Goal: Information Seeking & Learning: Learn about a topic

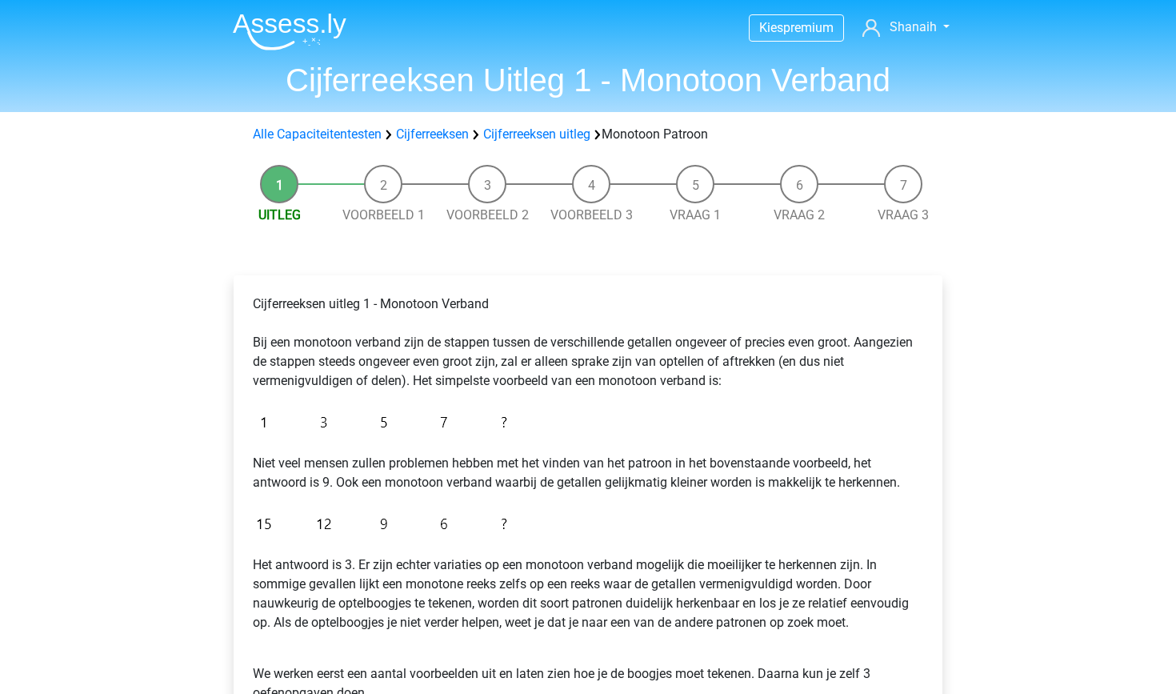
scroll to position [240, 0]
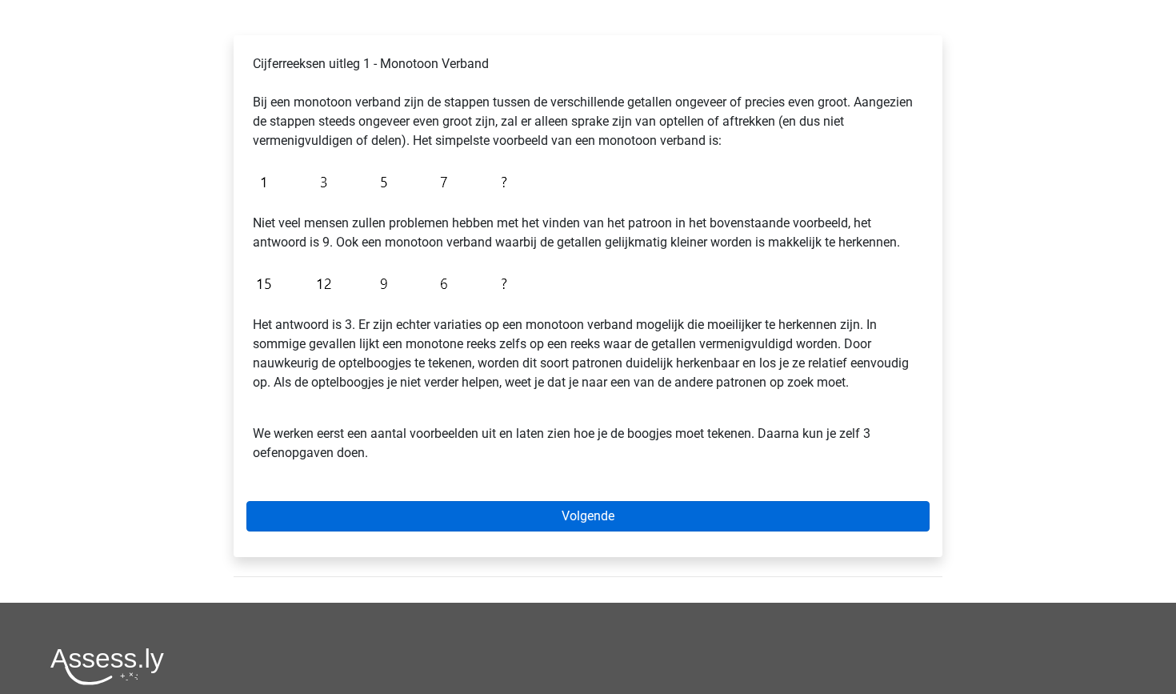
click at [542, 524] on link "Volgende" at bounding box center [587, 516] width 683 height 30
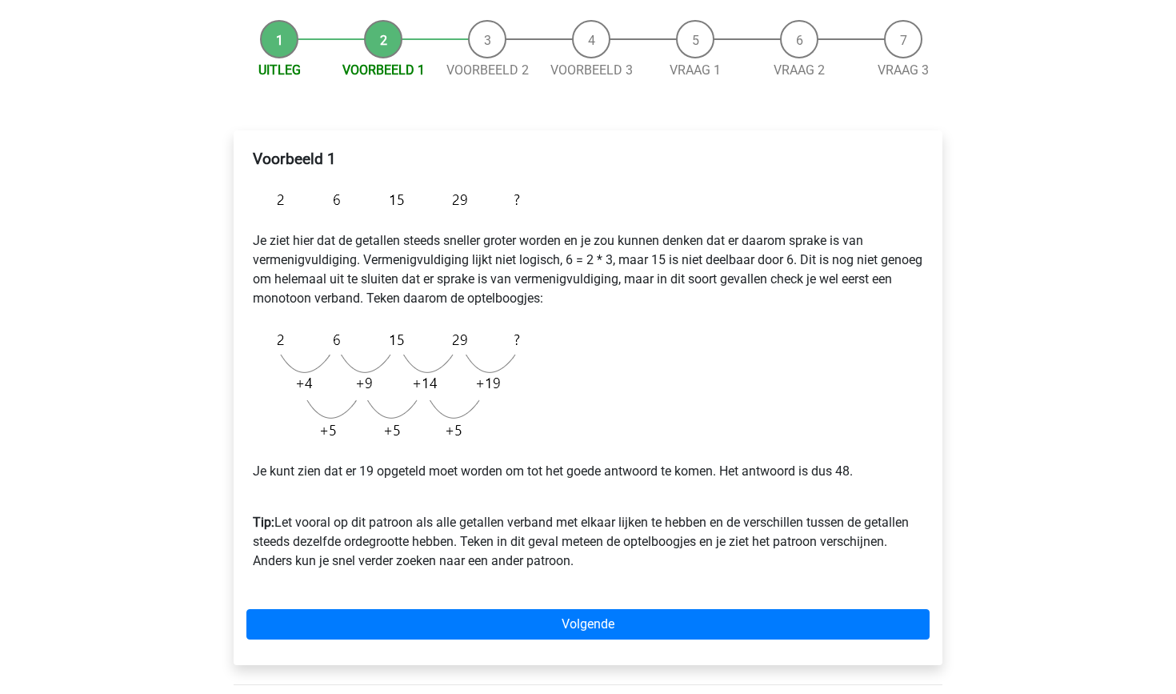
scroll to position [164, 0]
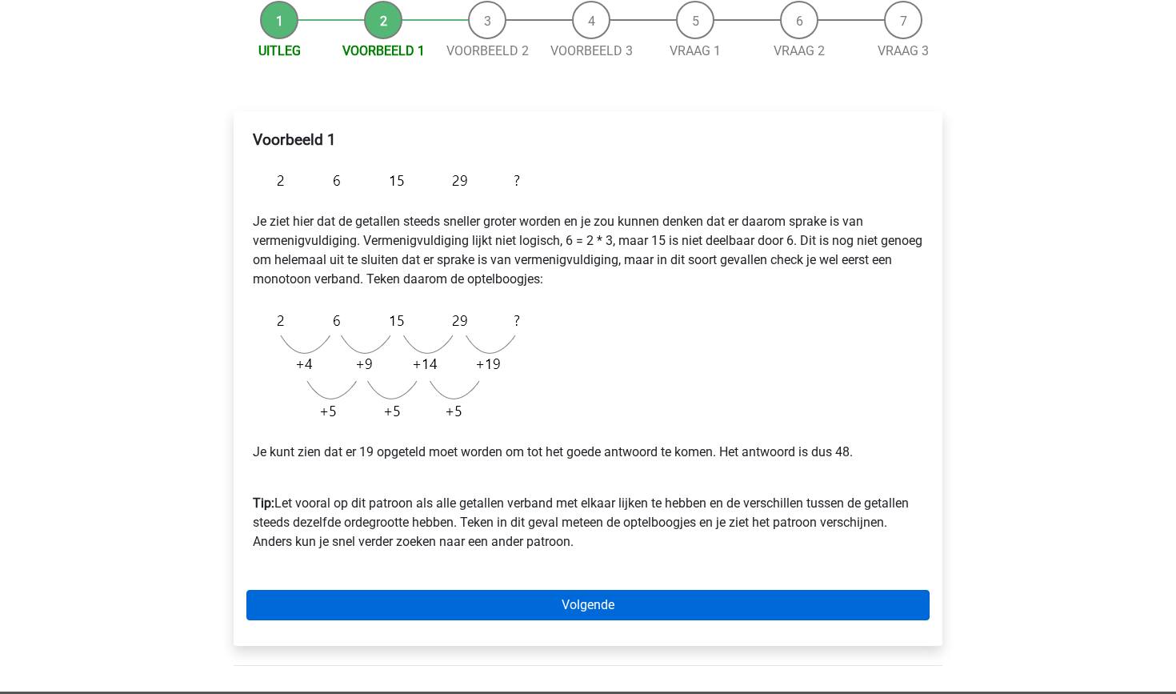
click at [547, 609] on link "Volgende" at bounding box center [587, 605] width 683 height 30
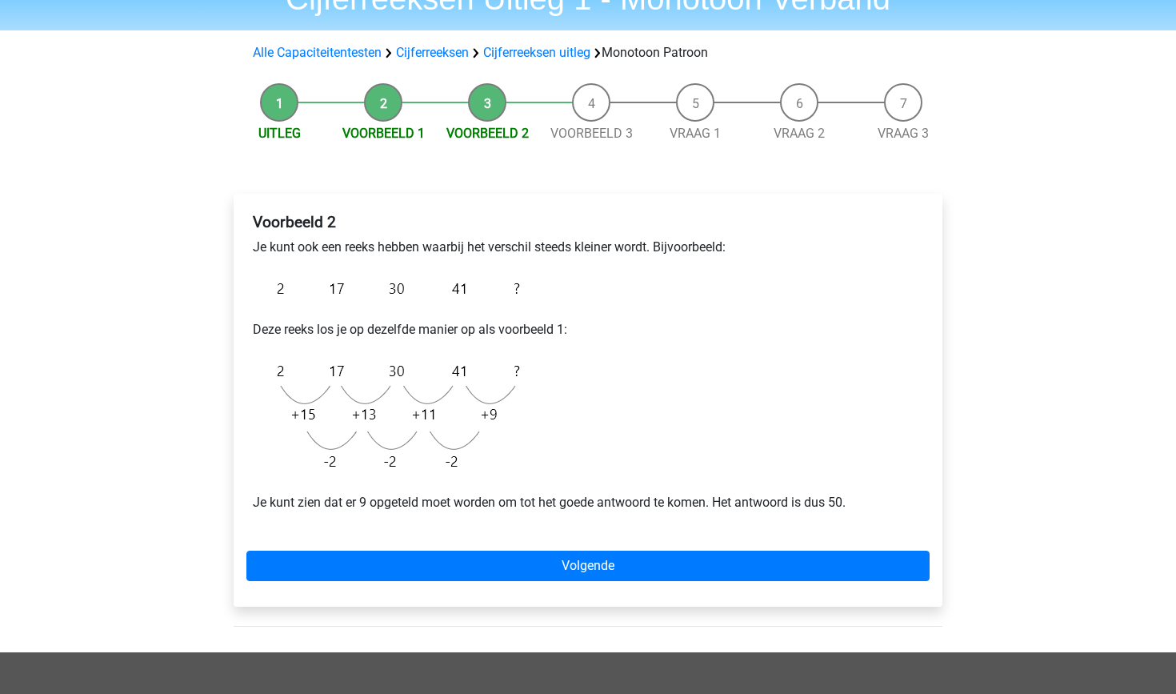
scroll to position [86, 0]
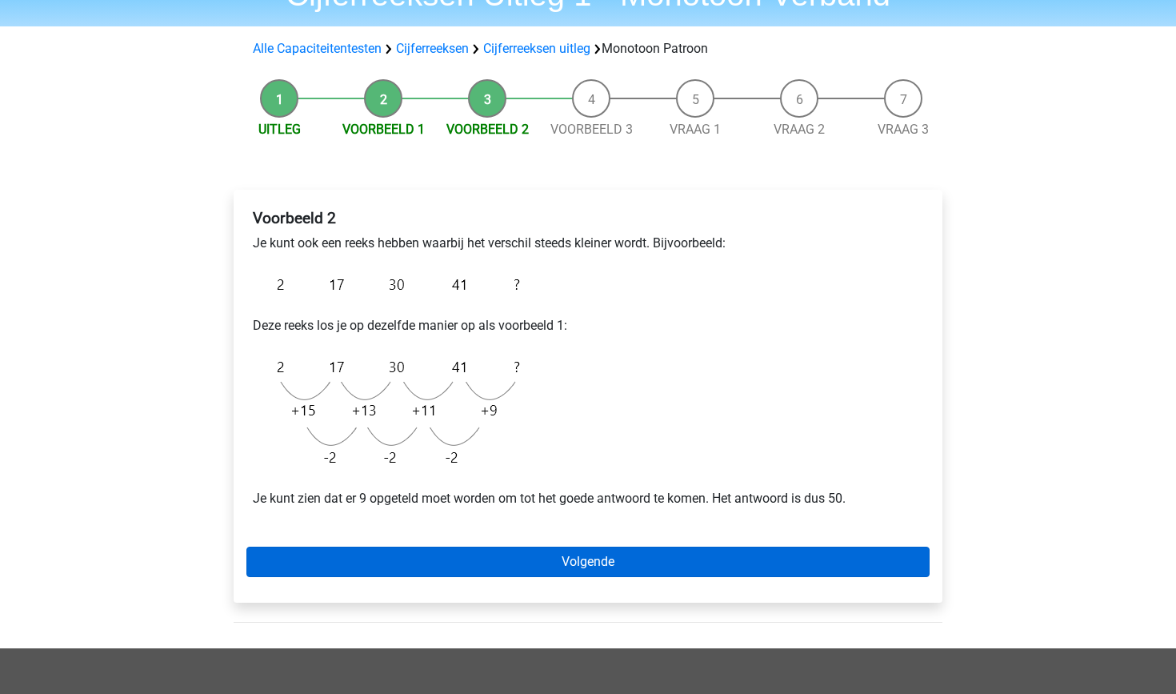
click at [563, 571] on link "Volgende" at bounding box center [587, 562] width 683 height 30
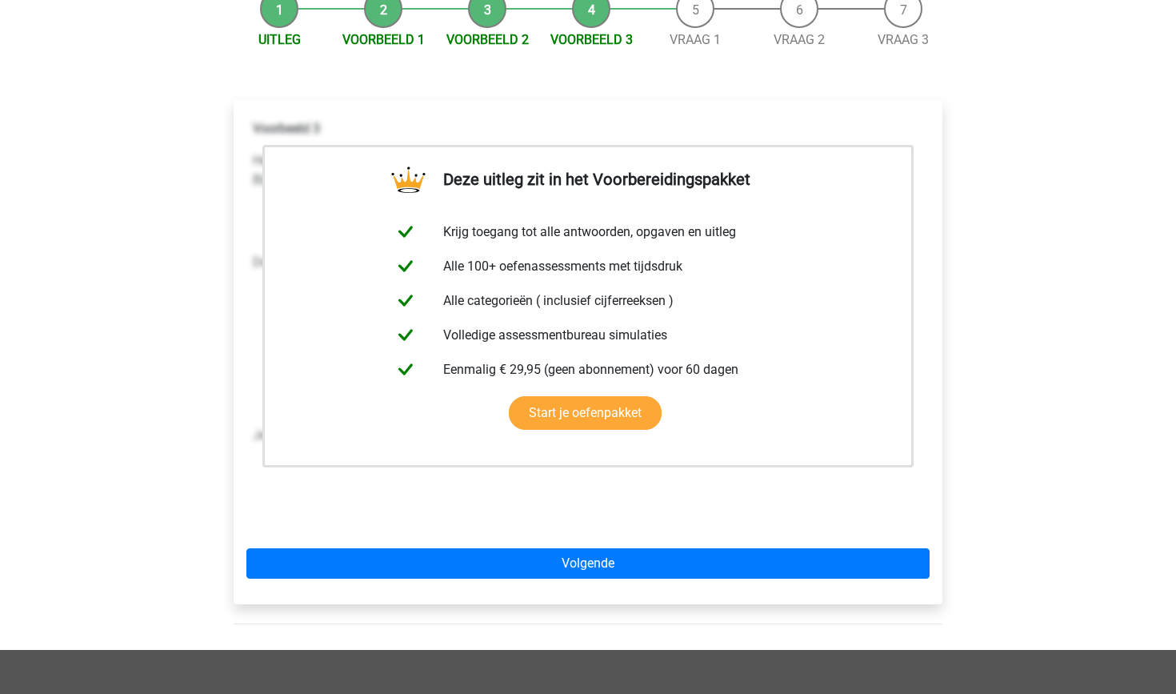
scroll to position [178, 0]
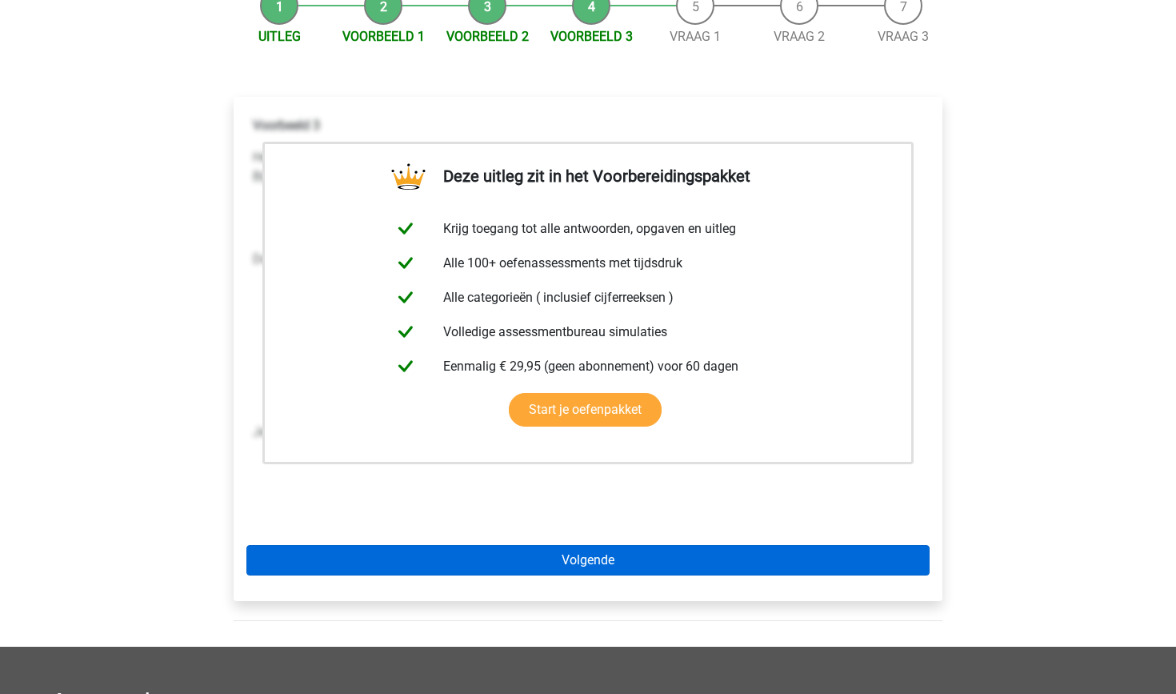
click at [563, 571] on link "Volgende" at bounding box center [587, 560] width 683 height 30
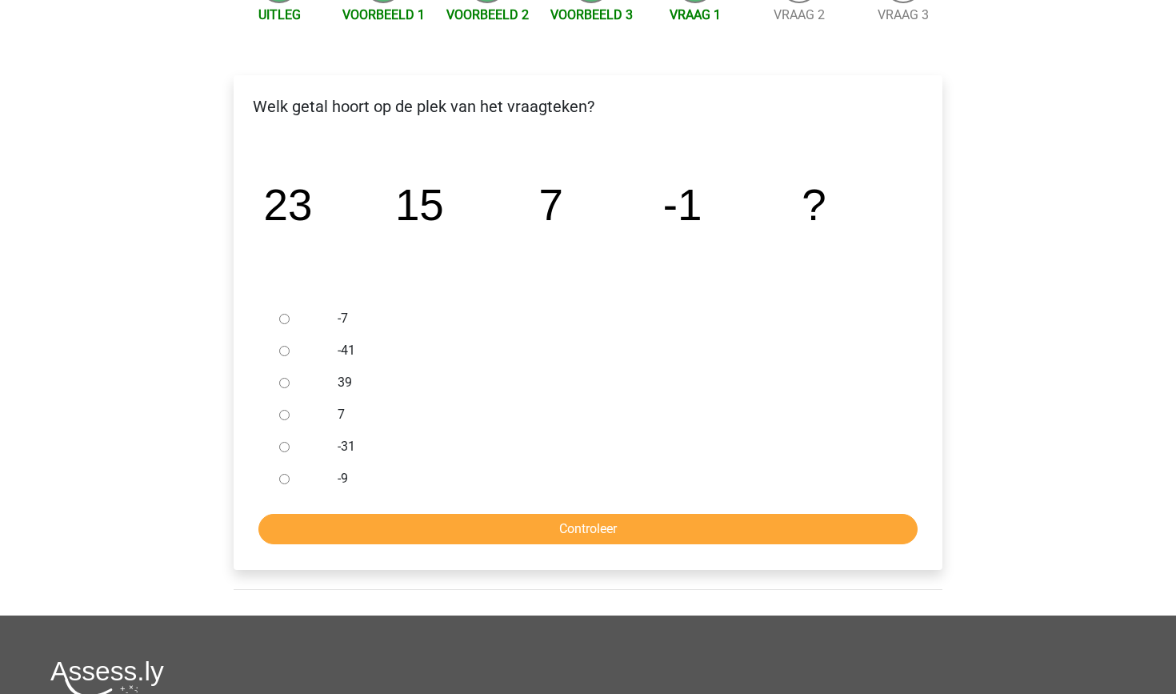
scroll to position [201, 0]
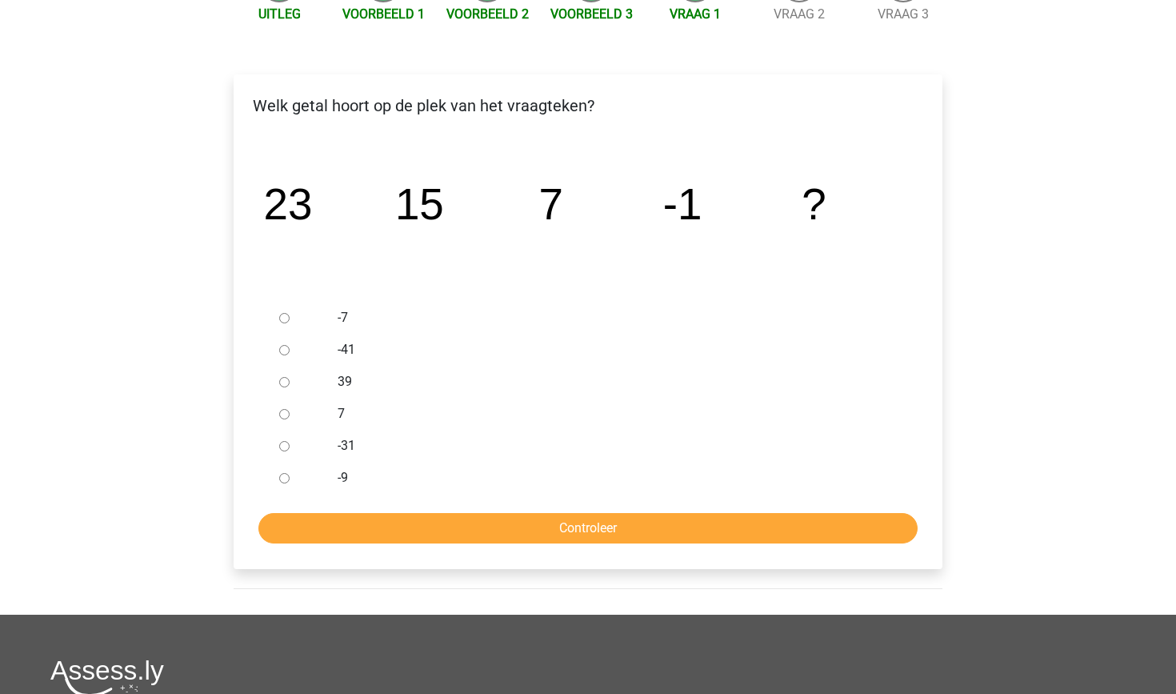
click at [338, 473] on label "-9" at bounding box center [615, 477] width 554 height 19
click at [290, 473] on input "-9" at bounding box center [284, 478] width 10 height 10
radio input "true"
click at [381, 519] on input "Controleer" at bounding box center [587, 528] width 659 height 30
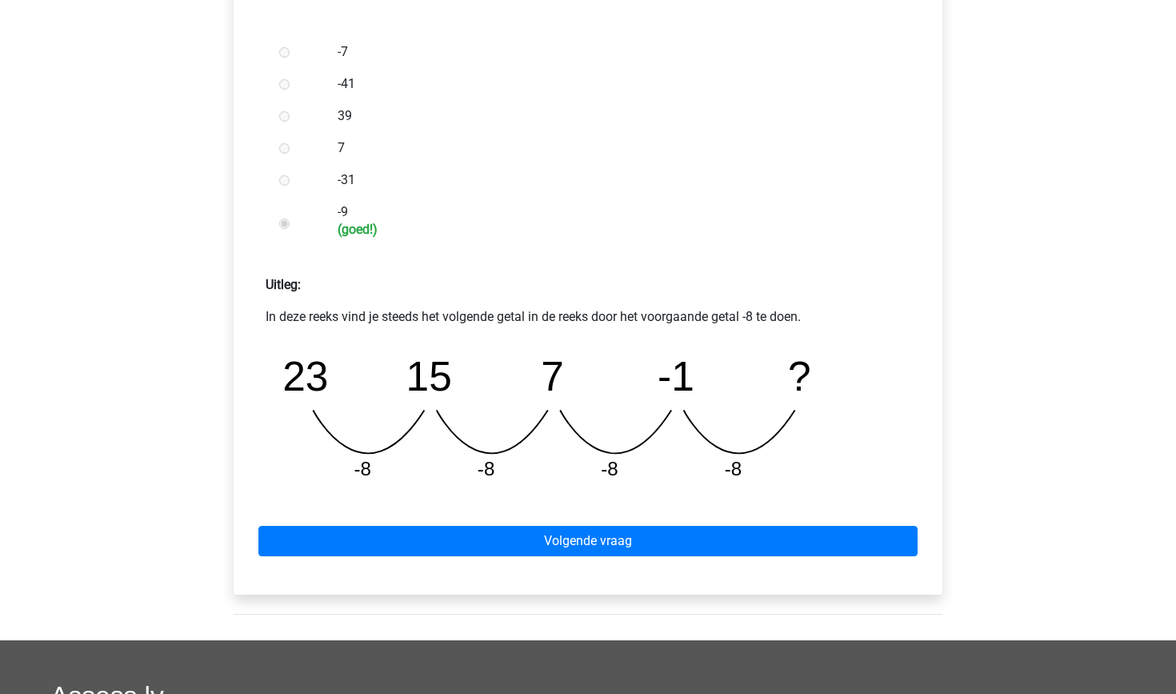
scroll to position [476, 0]
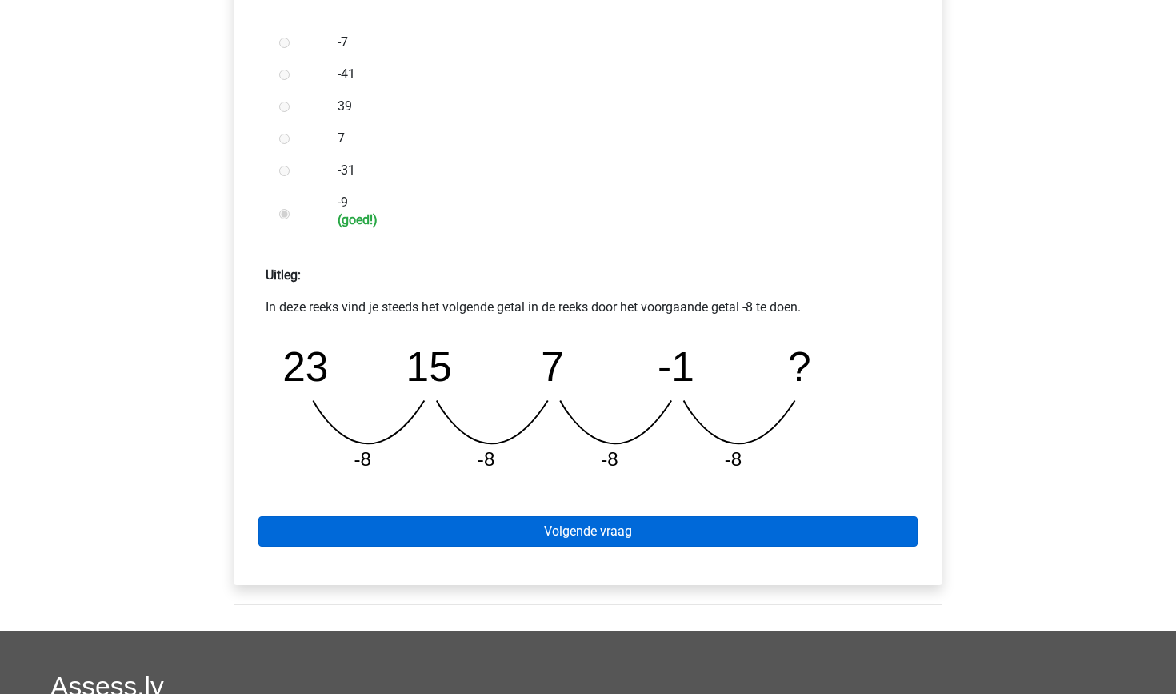
click at [387, 522] on link "Volgende vraag" at bounding box center [587, 531] width 659 height 30
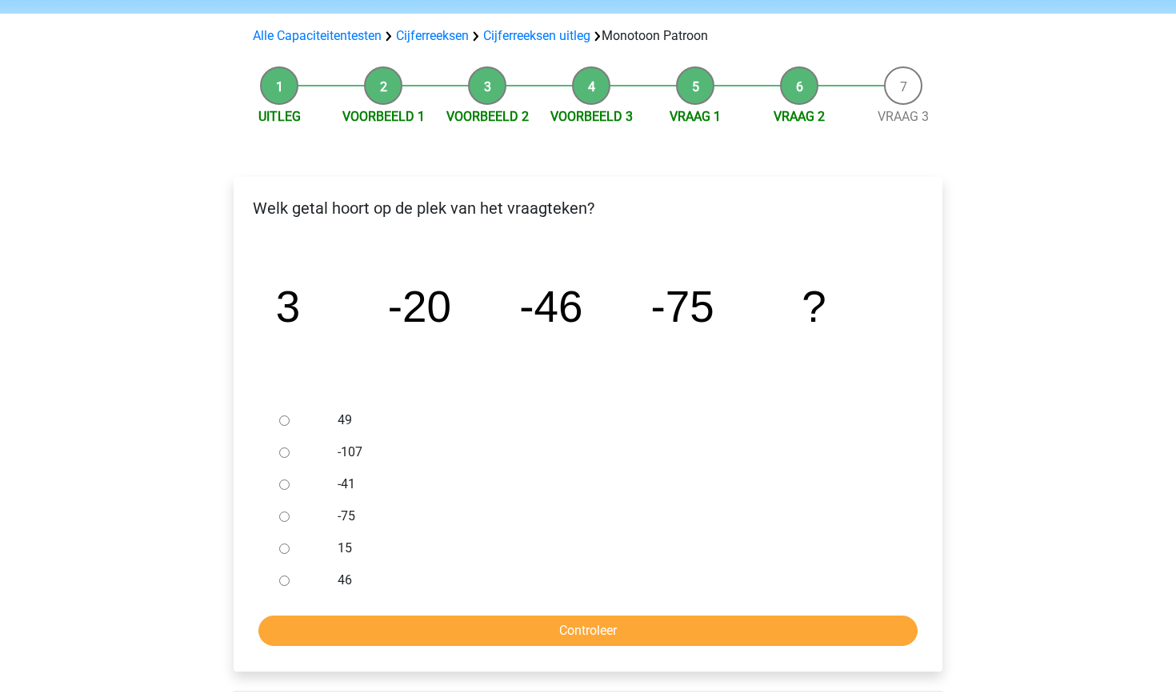
scroll to position [135, 0]
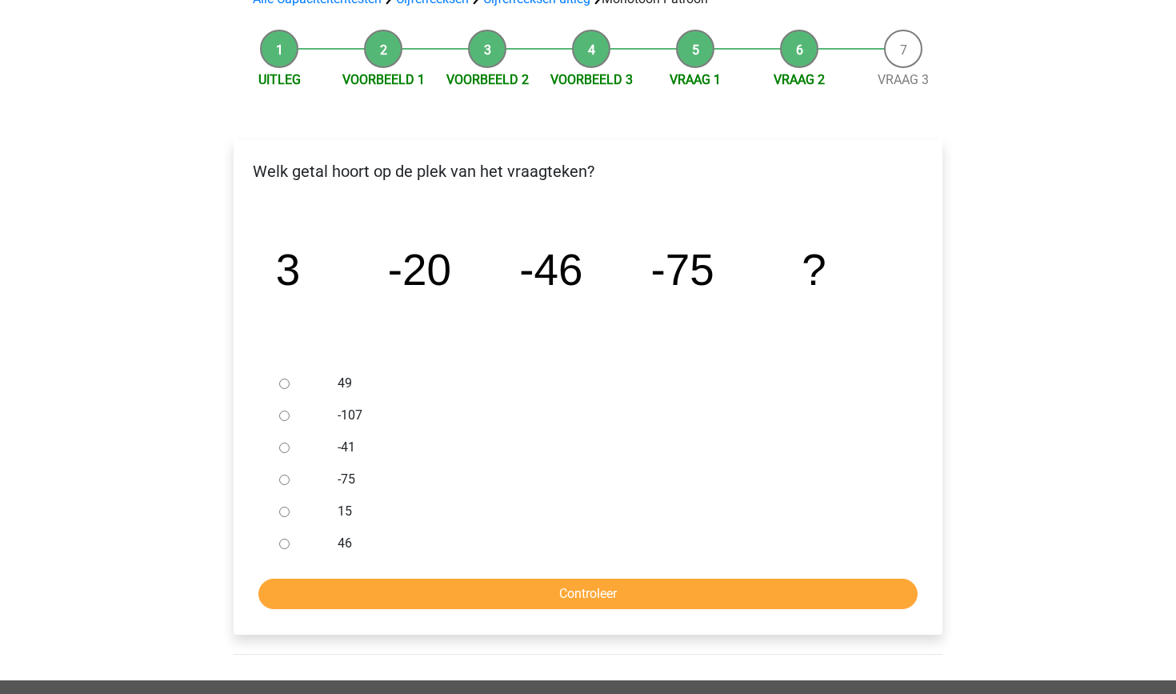
click at [334, 412] on div "-107" at bounding box center [615, 415] width 578 height 32
click at [300, 417] on div at bounding box center [299, 415] width 53 height 32
click at [280, 418] on input "-107" at bounding box center [284, 416] width 10 height 10
radio input "true"
click at [395, 599] on input "Controleer" at bounding box center [587, 594] width 659 height 30
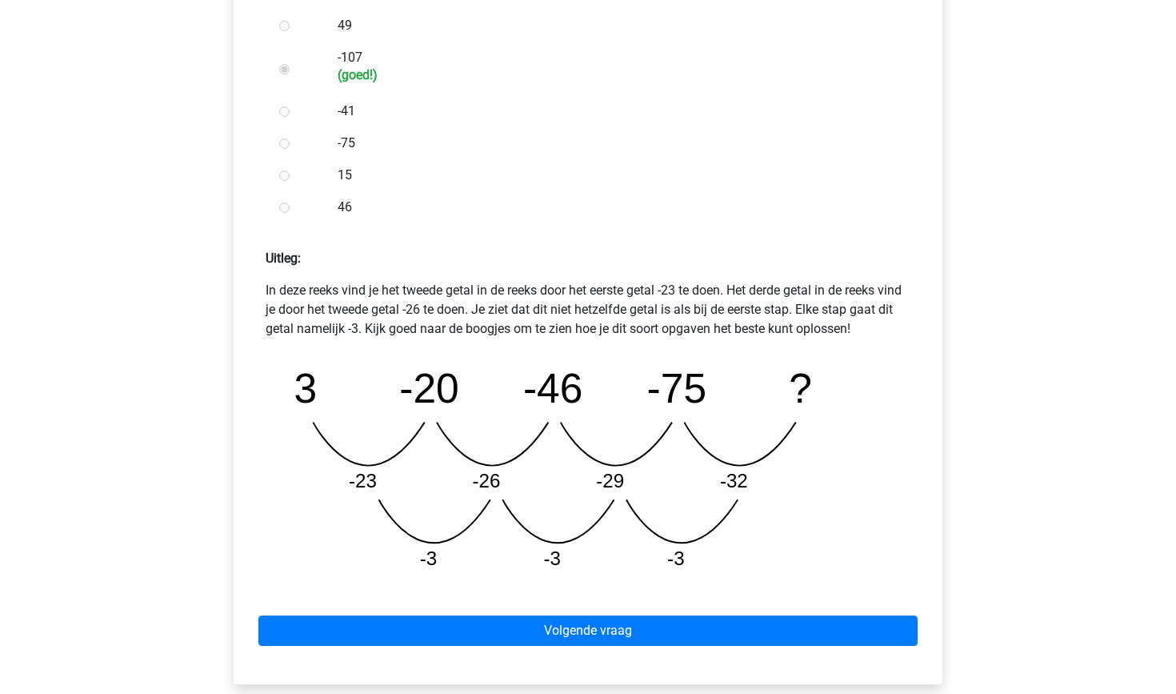
scroll to position [504, 0]
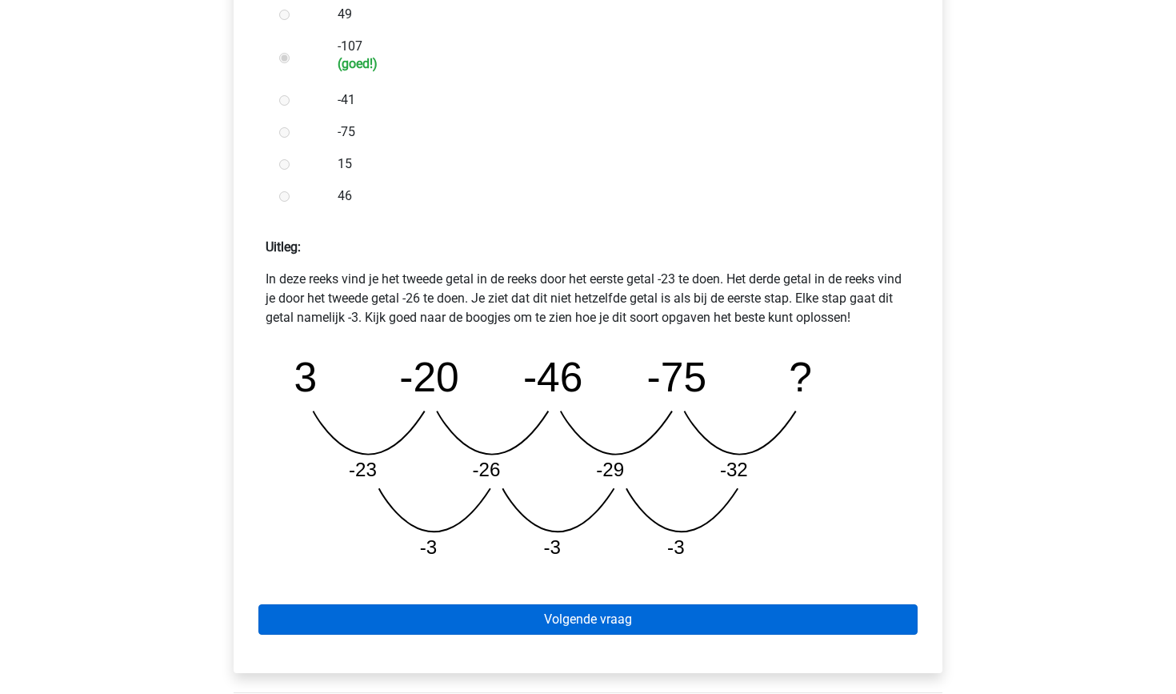
click at [392, 623] on link "Volgende vraag" at bounding box center [587, 619] width 659 height 30
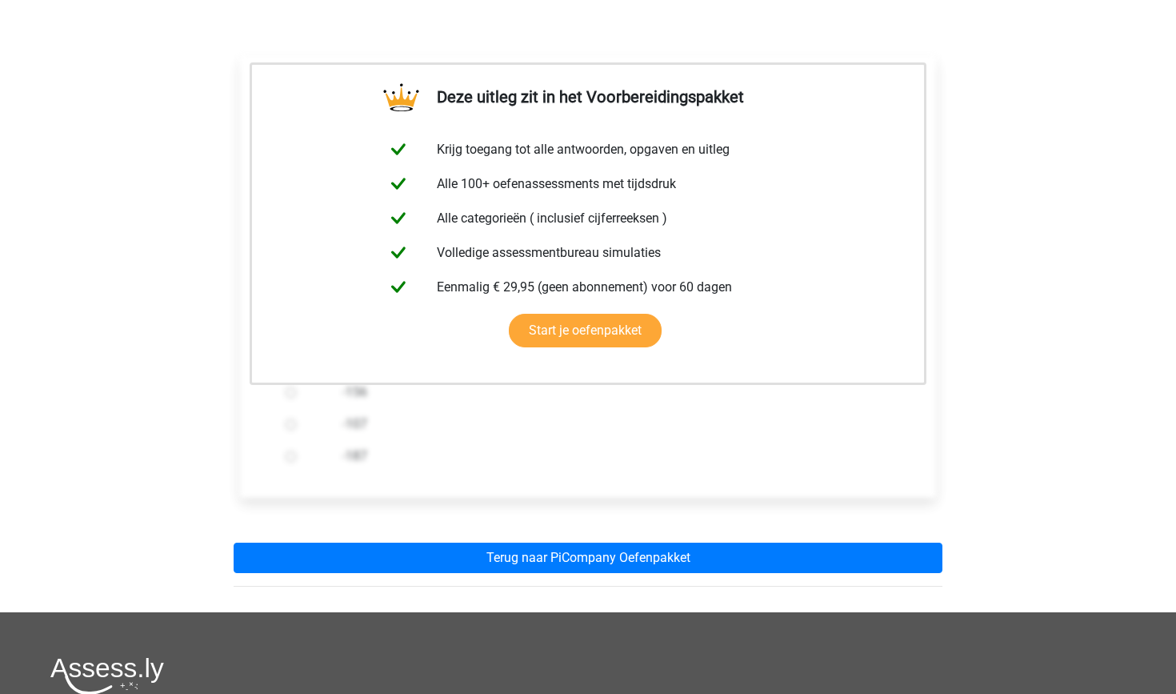
scroll to position [266, 0]
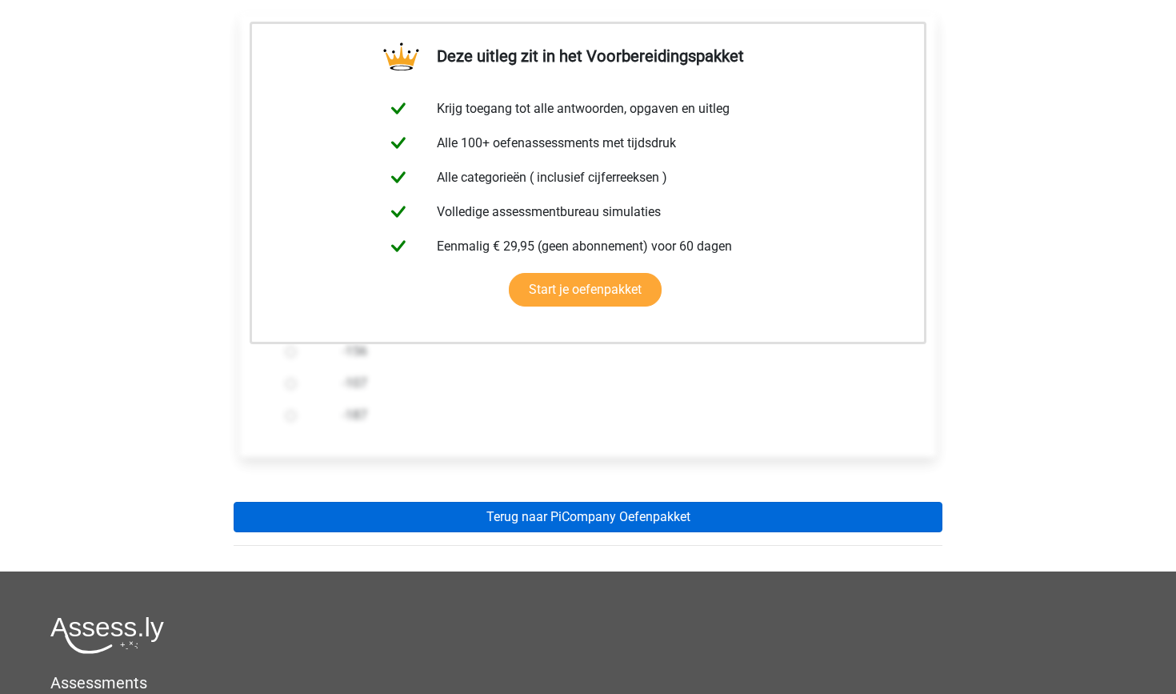
click at [500, 528] on link "Terug naar PiCompany Oefenpakket" at bounding box center [588, 517] width 709 height 30
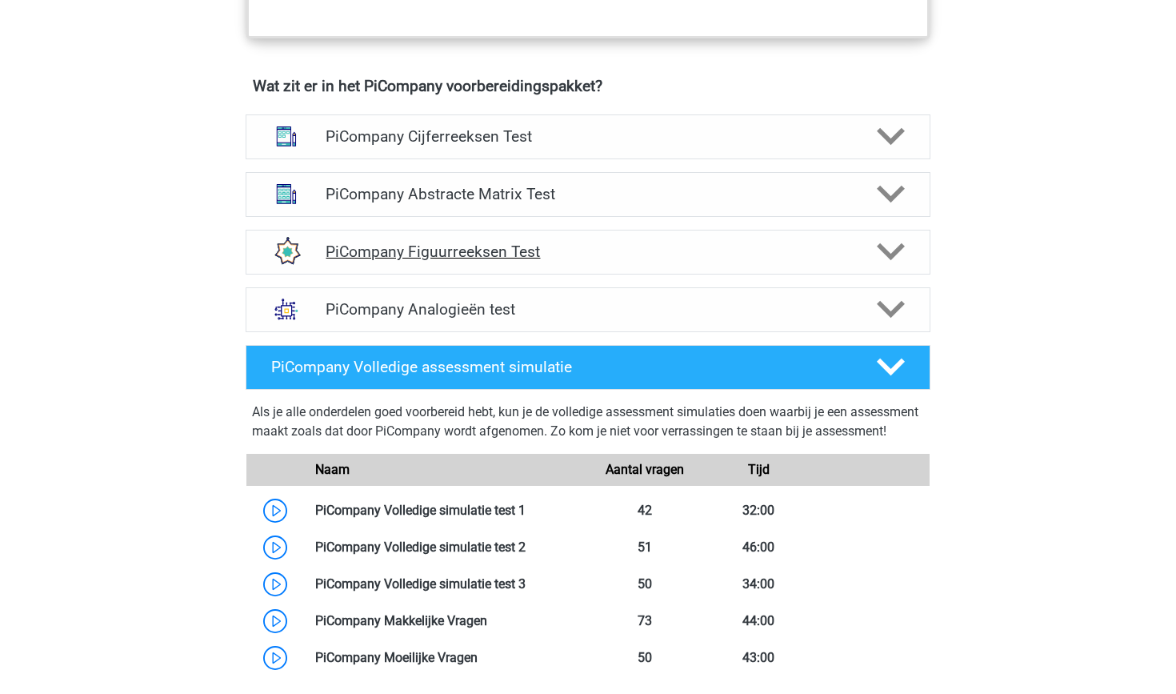
scroll to position [1024, 0]
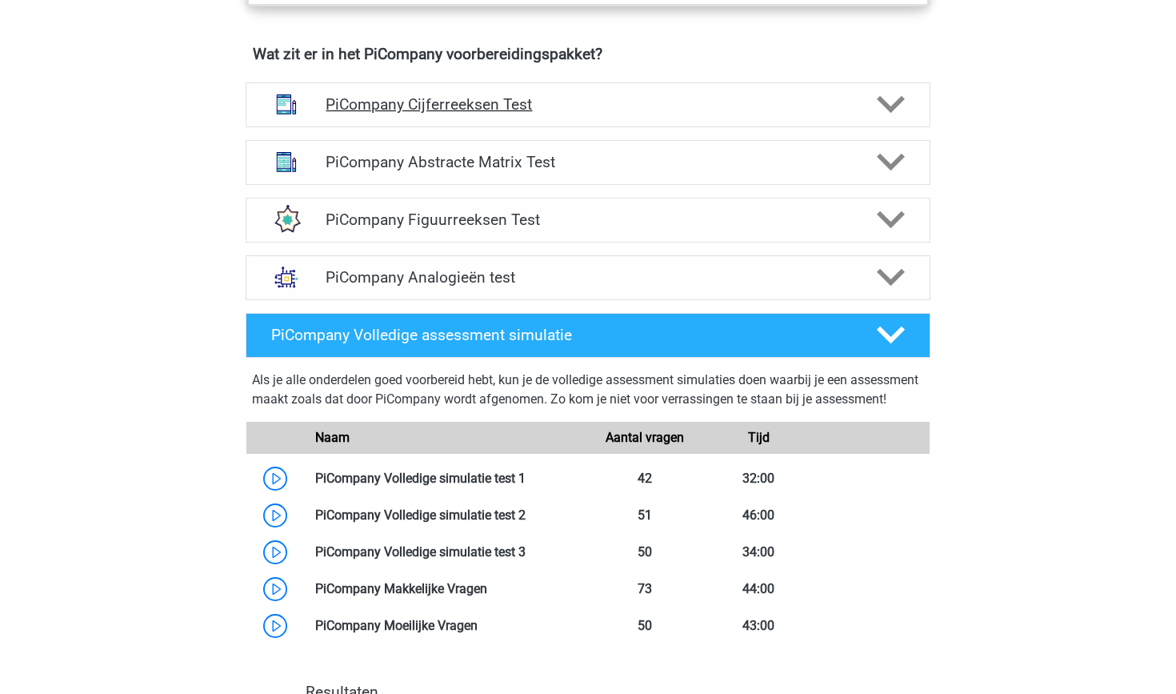
click at [683, 114] on h4 "PiCompany Cijferreeksen Test" at bounding box center [588, 104] width 524 height 18
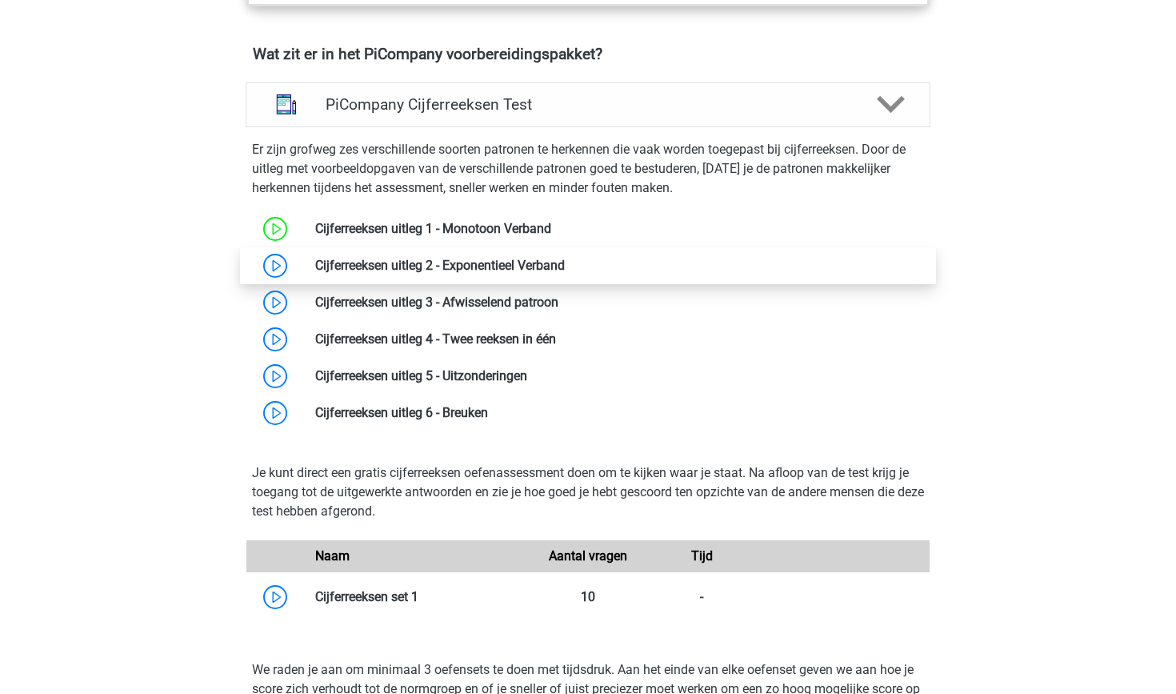
click at [565, 273] on link at bounding box center [565, 265] width 0 height 15
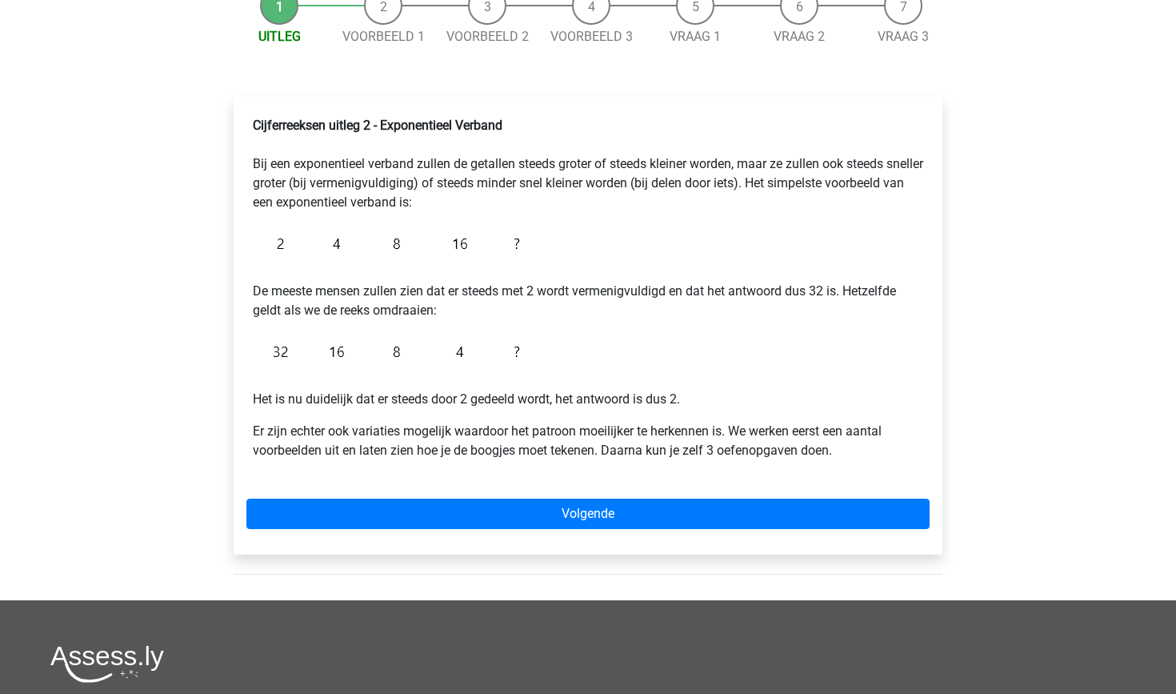
scroll to position [179, 0]
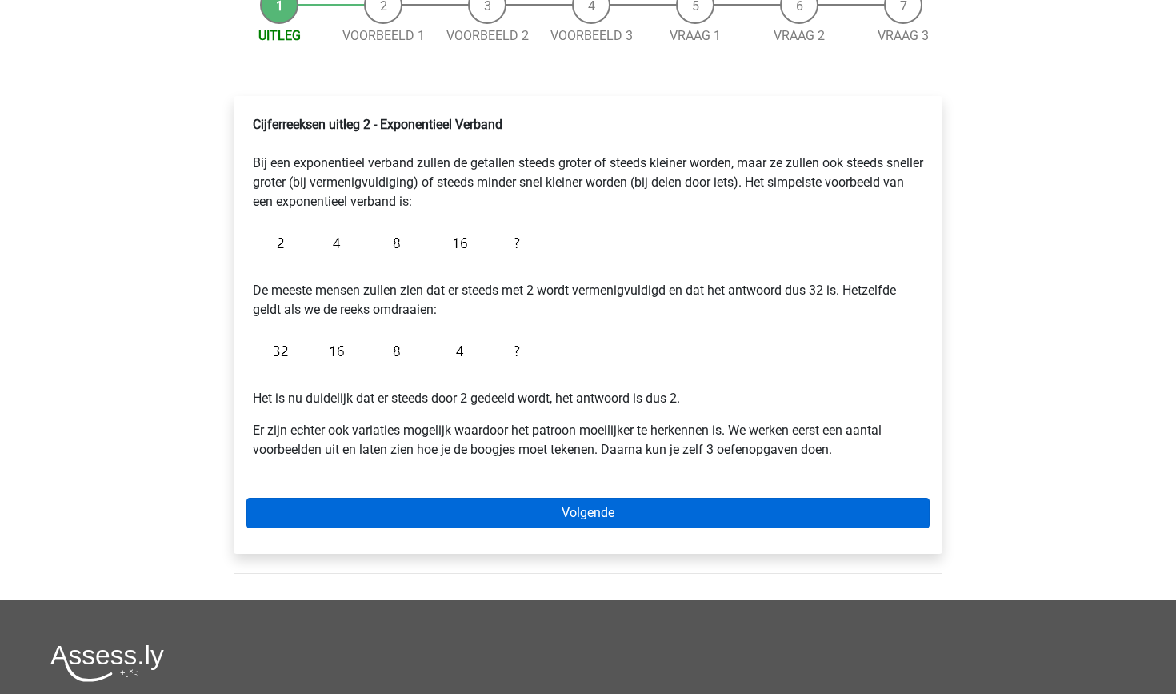
click at [462, 512] on link "Volgende" at bounding box center [587, 513] width 683 height 30
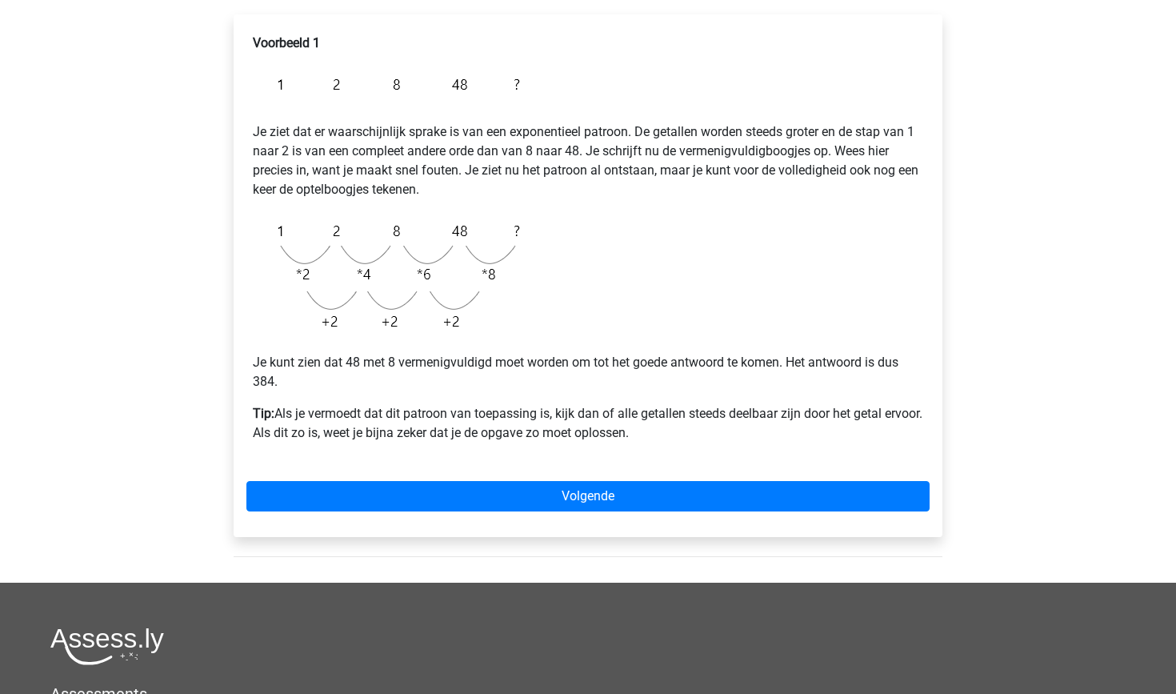
scroll to position [261, 0]
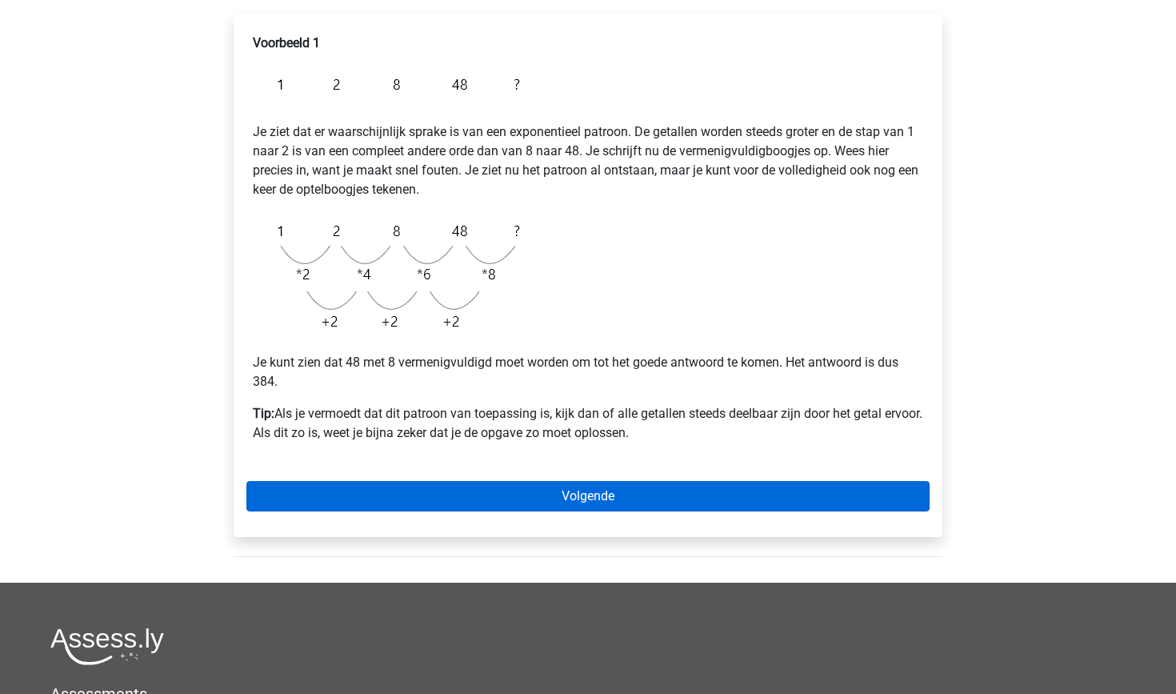
click at [478, 483] on link "Volgende" at bounding box center [587, 496] width 683 height 30
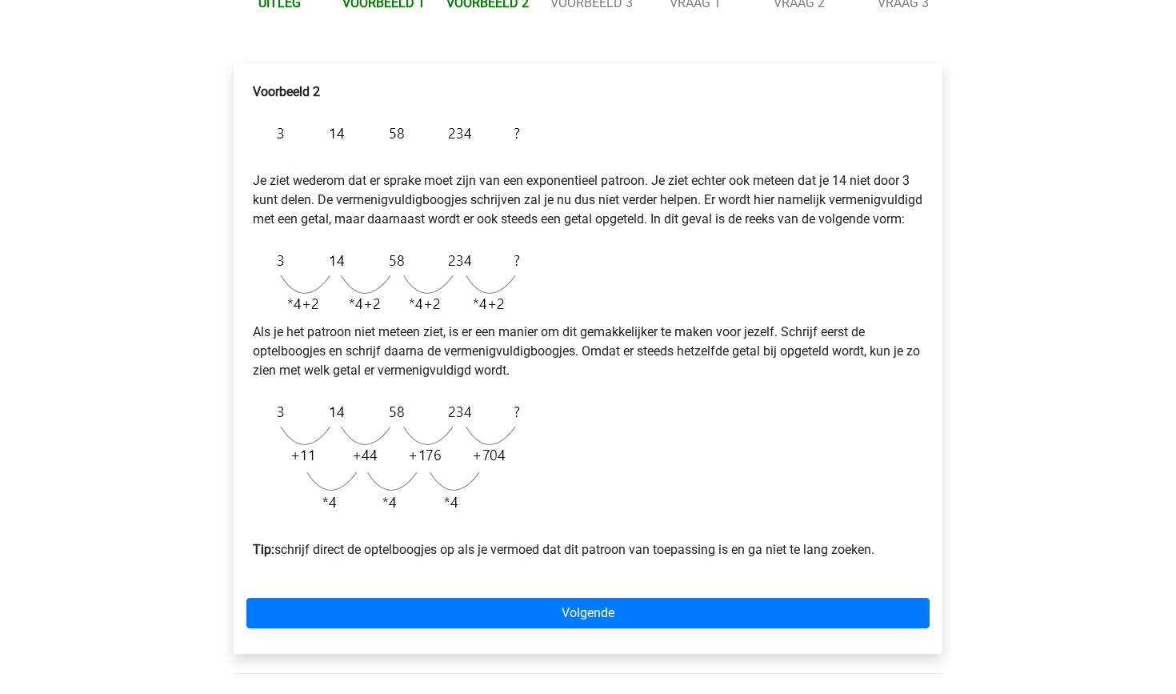
scroll to position [216, 0]
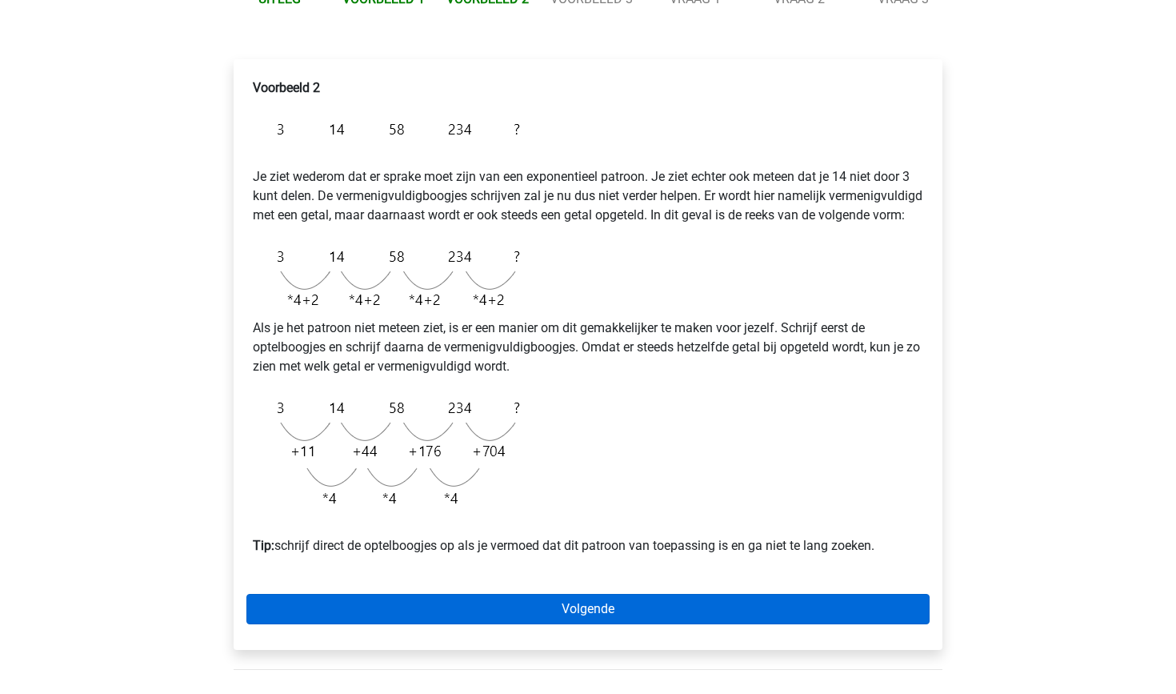
click at [444, 624] on link "Volgende" at bounding box center [587, 609] width 683 height 30
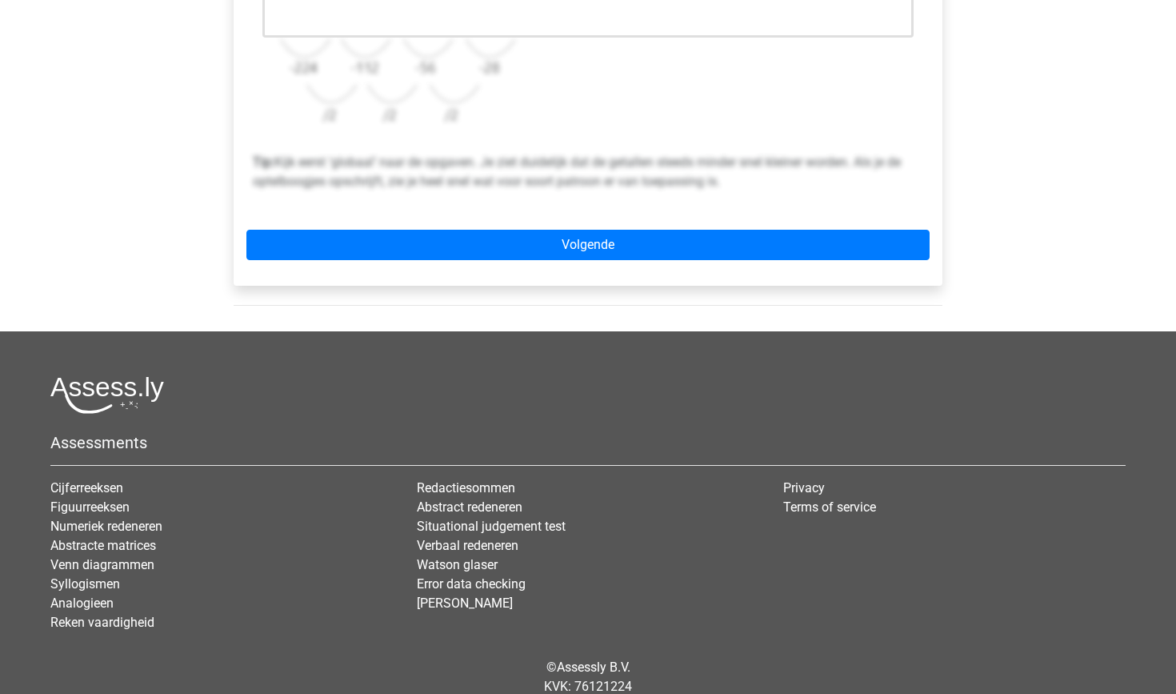
scroll to position [623, 0]
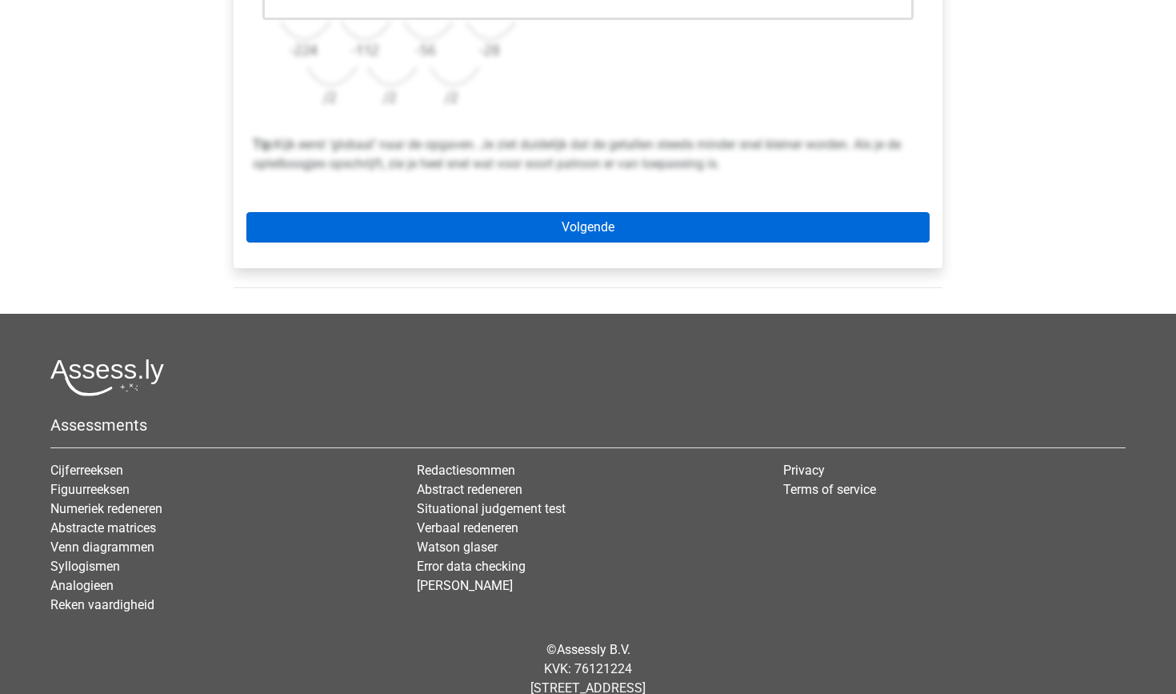
click at [718, 239] on link "Volgende" at bounding box center [587, 227] width 683 height 30
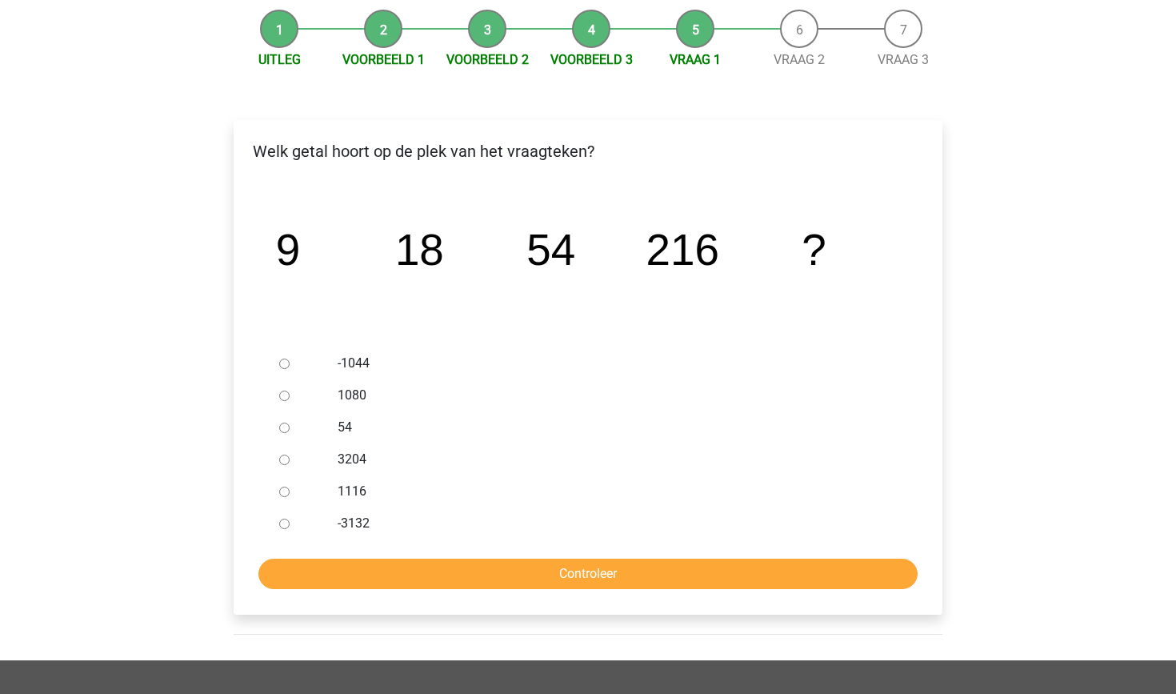
scroll to position [156, 0]
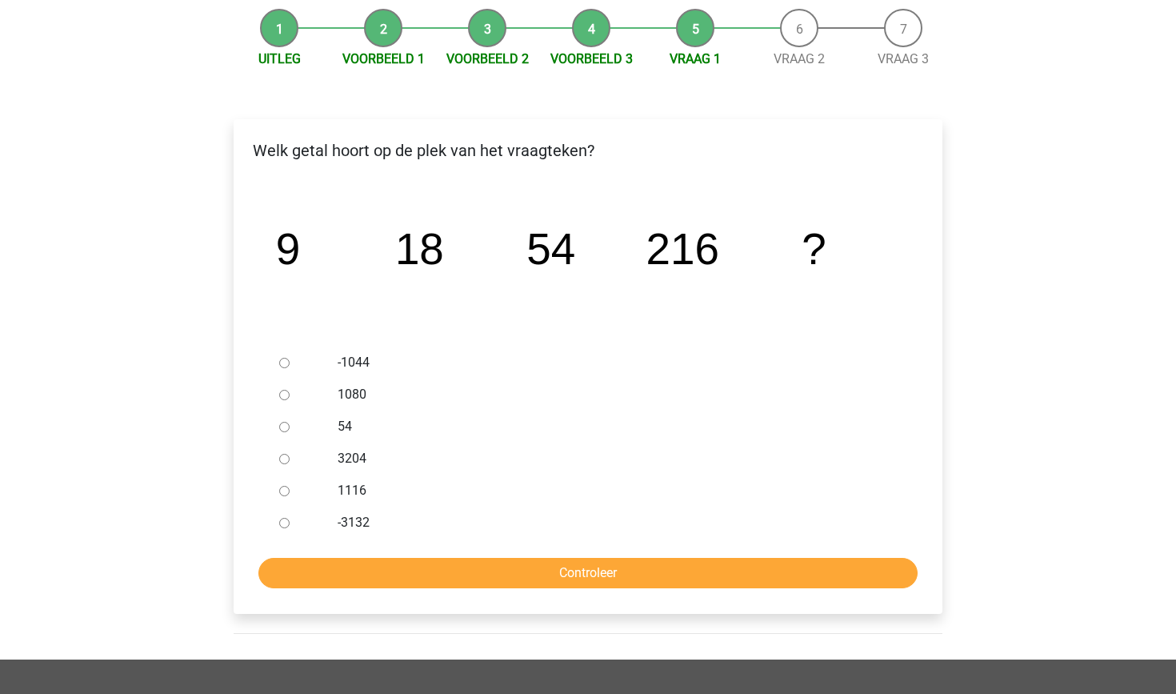
click at [360, 399] on label "1080" at bounding box center [615, 394] width 554 height 19
click at [290, 399] on input "1080" at bounding box center [284, 395] width 10 height 10
radio input "true"
click at [361, 577] on input "Controleer" at bounding box center [587, 573] width 659 height 30
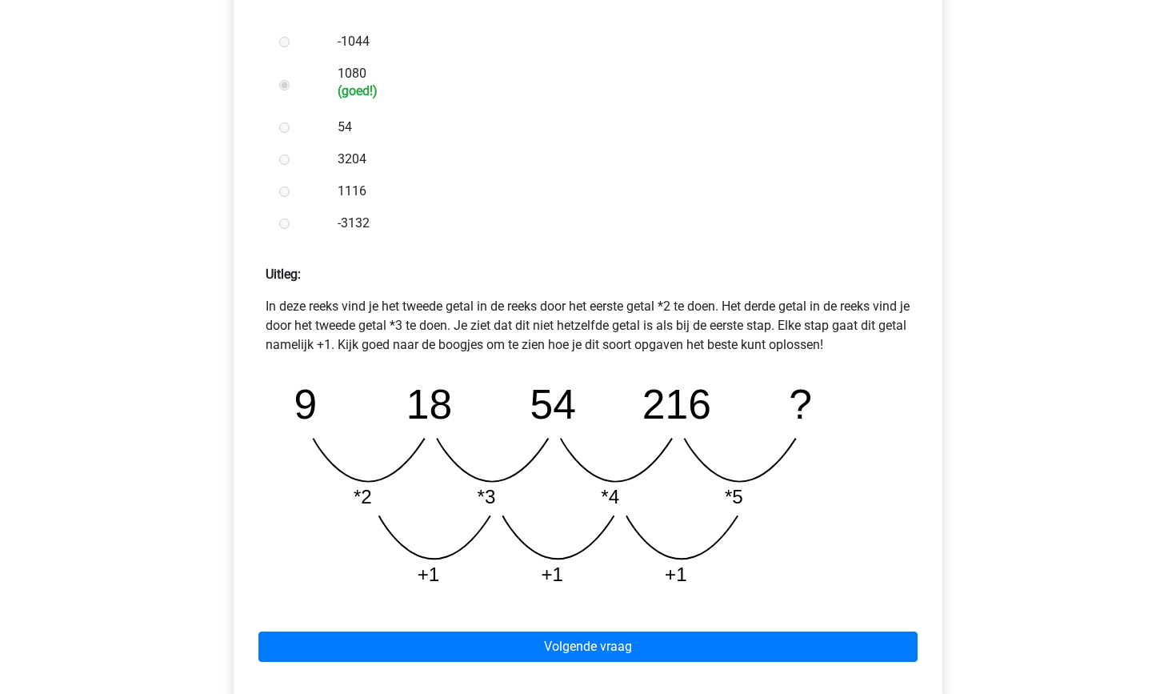
scroll to position [479, 0]
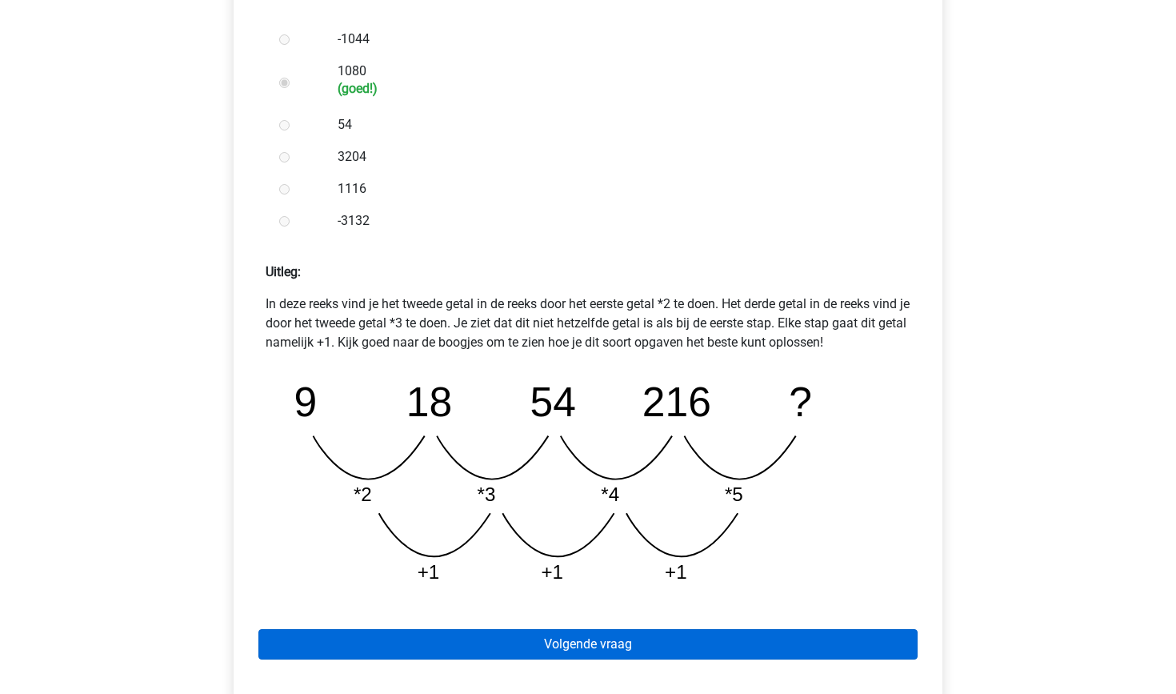
click at [353, 648] on link "Volgende vraag" at bounding box center [587, 644] width 659 height 30
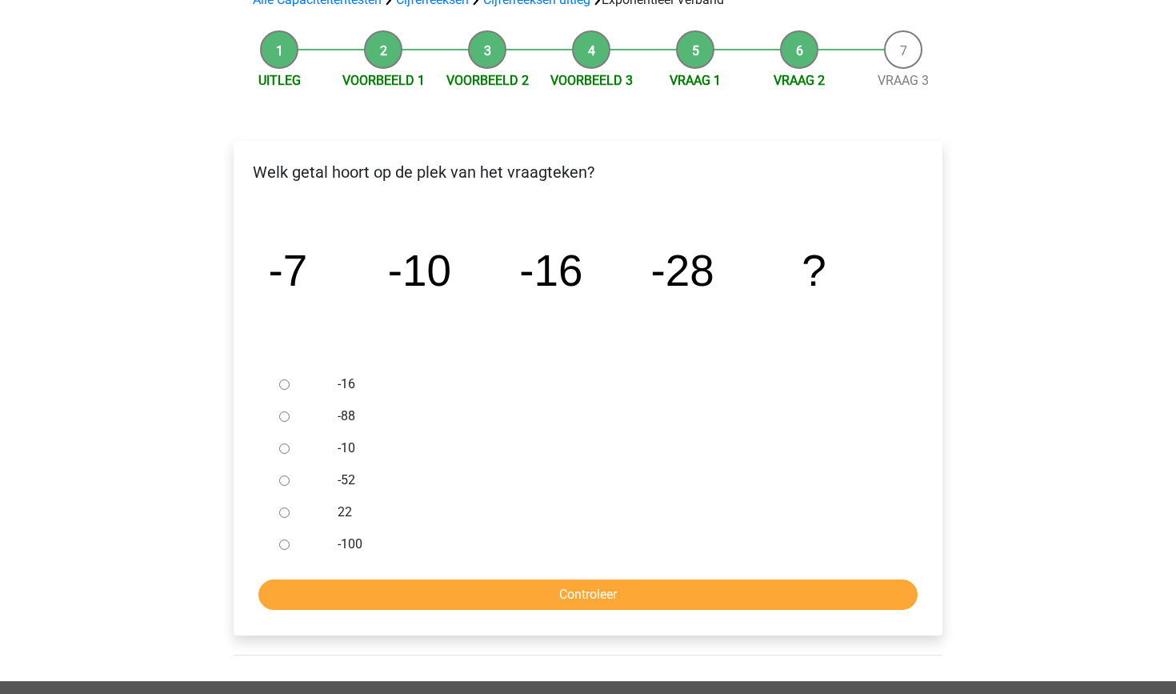
scroll to position [136, 0]
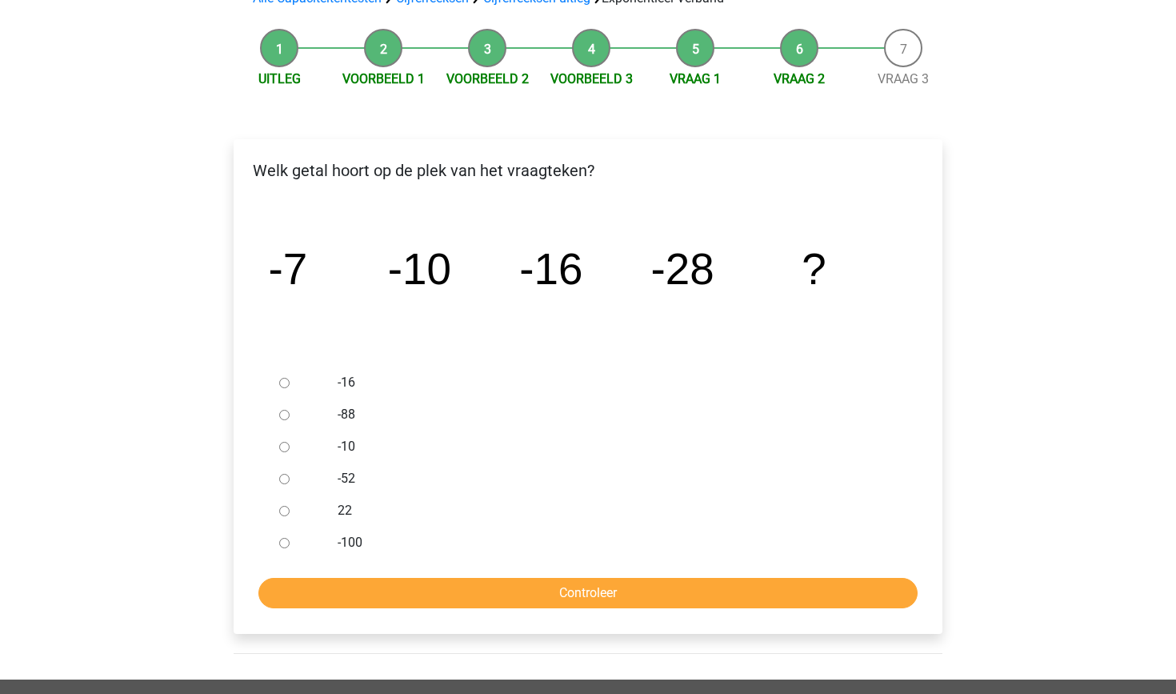
click at [320, 482] on div at bounding box center [299, 479] width 53 height 32
click at [285, 480] on input "-52" at bounding box center [284, 479] width 10 height 10
radio input "true"
click at [338, 585] on input "Controleer" at bounding box center [587, 593] width 659 height 30
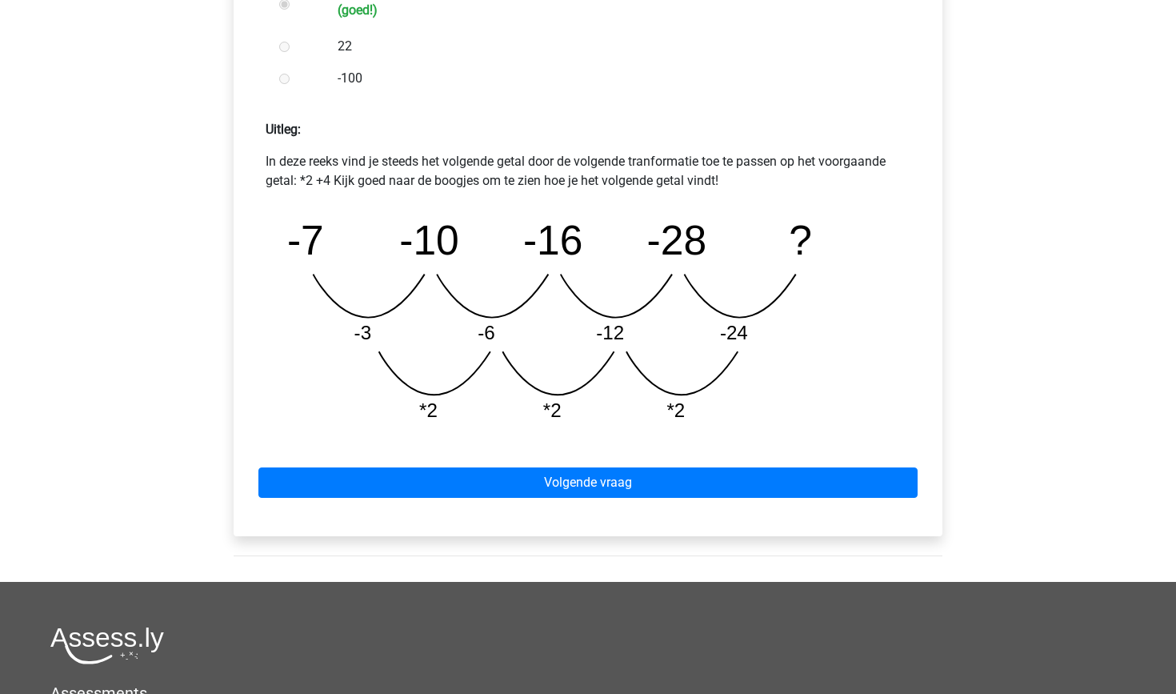
scroll to position [623, 0]
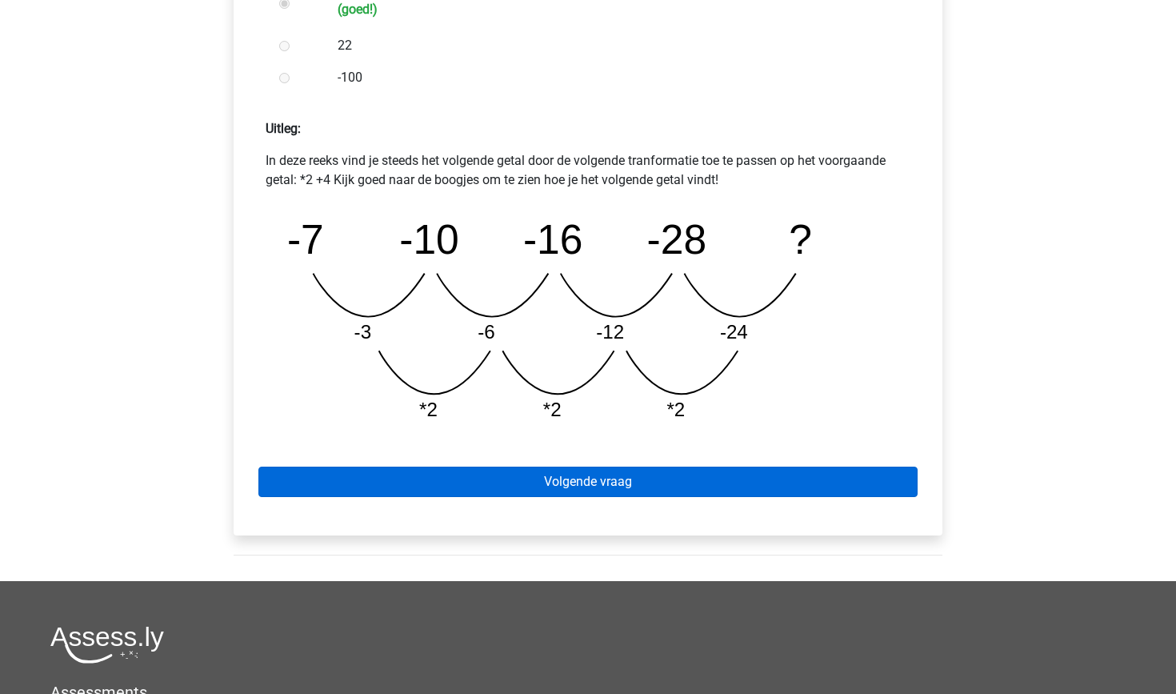
click at [399, 478] on link "Volgende vraag" at bounding box center [587, 482] width 659 height 30
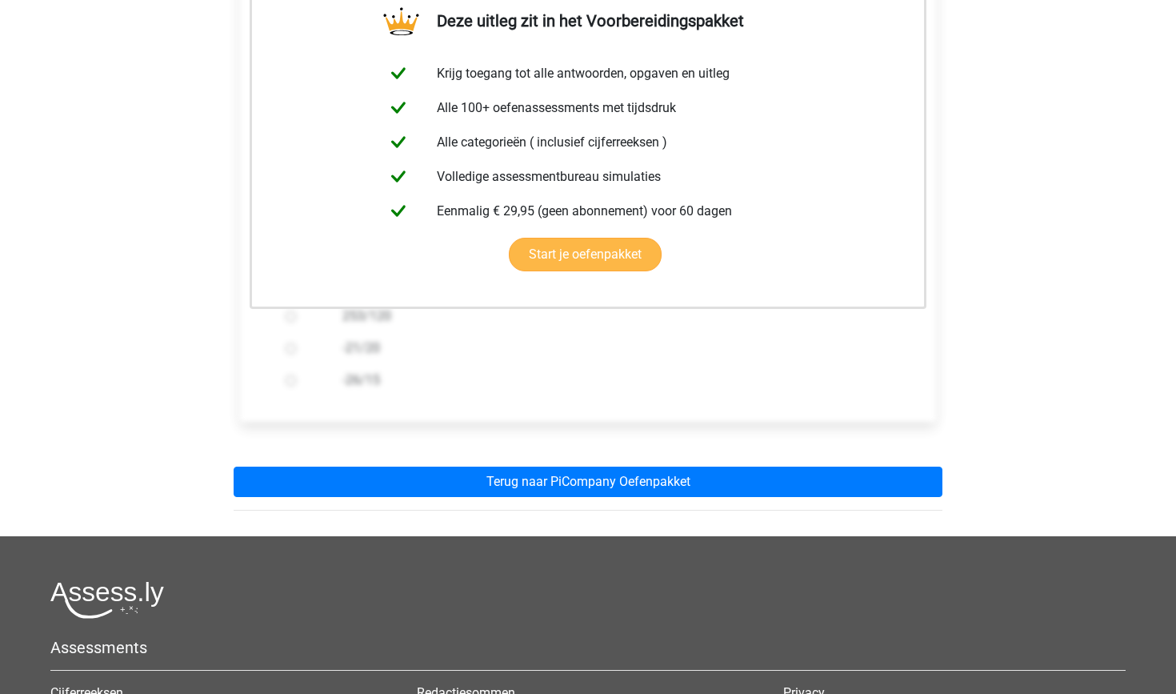
scroll to position [472, 0]
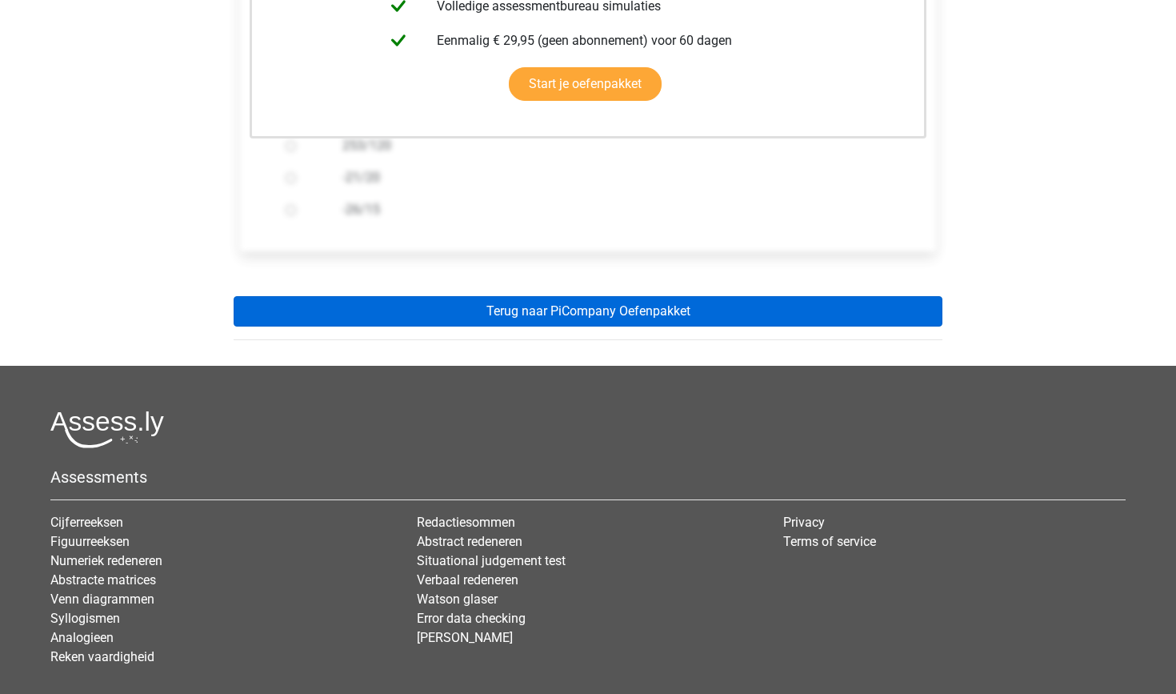
click at [538, 311] on link "Terug naar PiCompany Oefenpakket" at bounding box center [588, 311] width 709 height 30
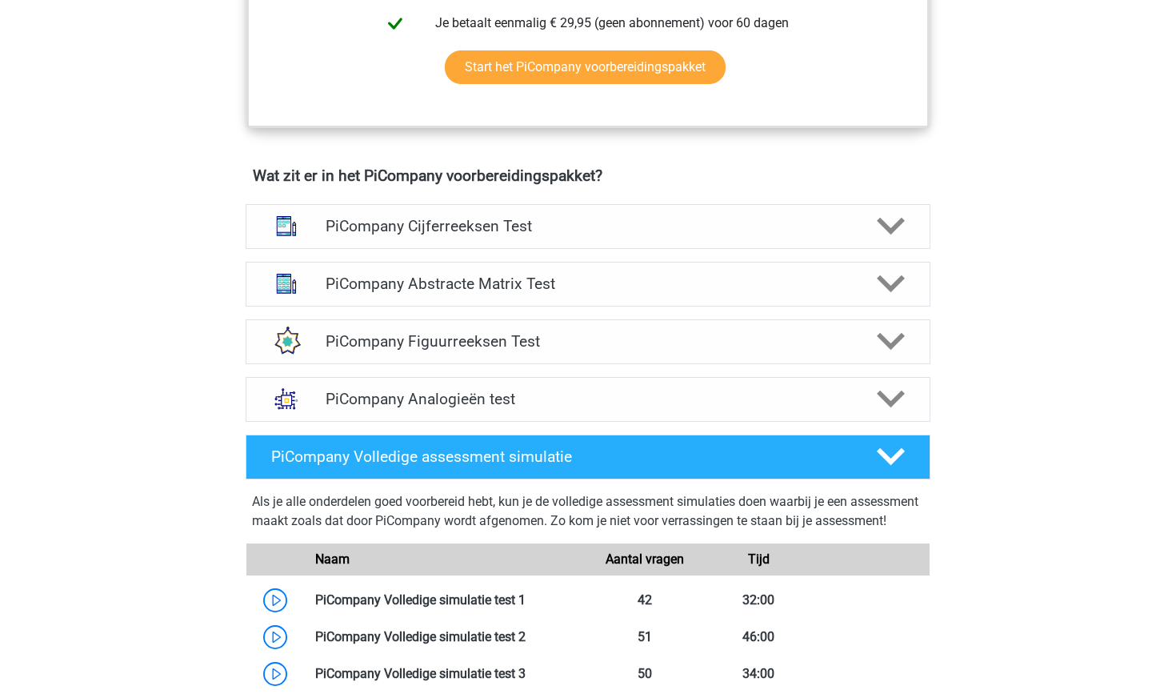
scroll to position [908, 0]
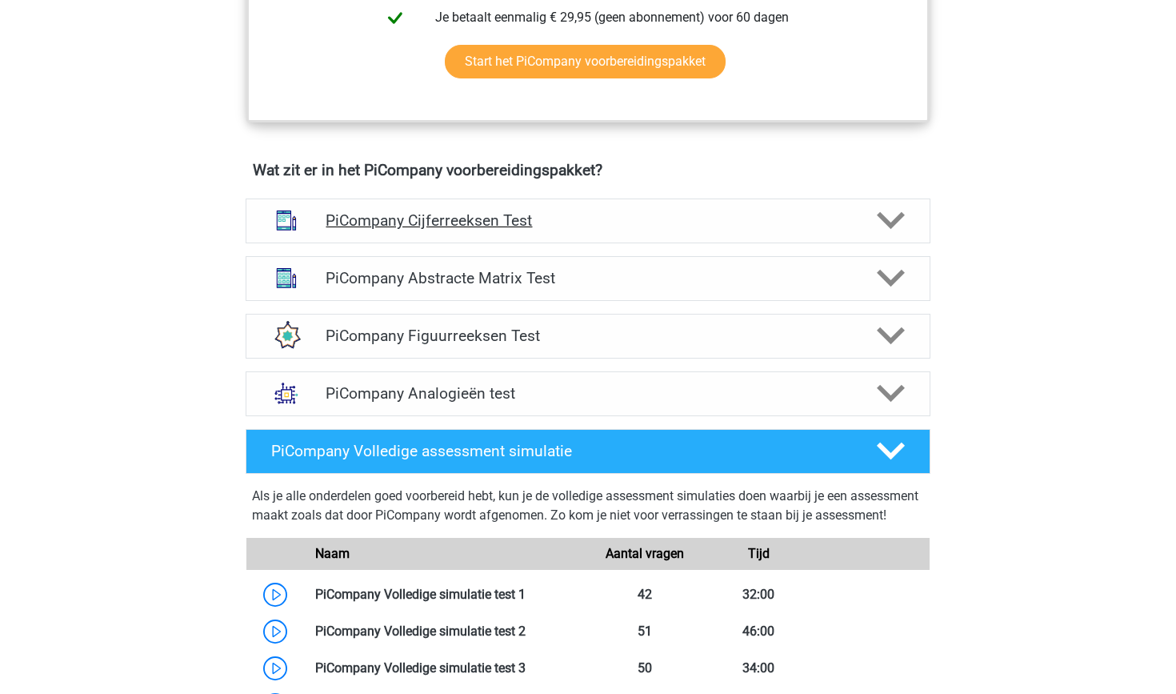
click at [571, 230] on h4 "PiCompany Cijferreeksen Test" at bounding box center [588, 220] width 524 height 18
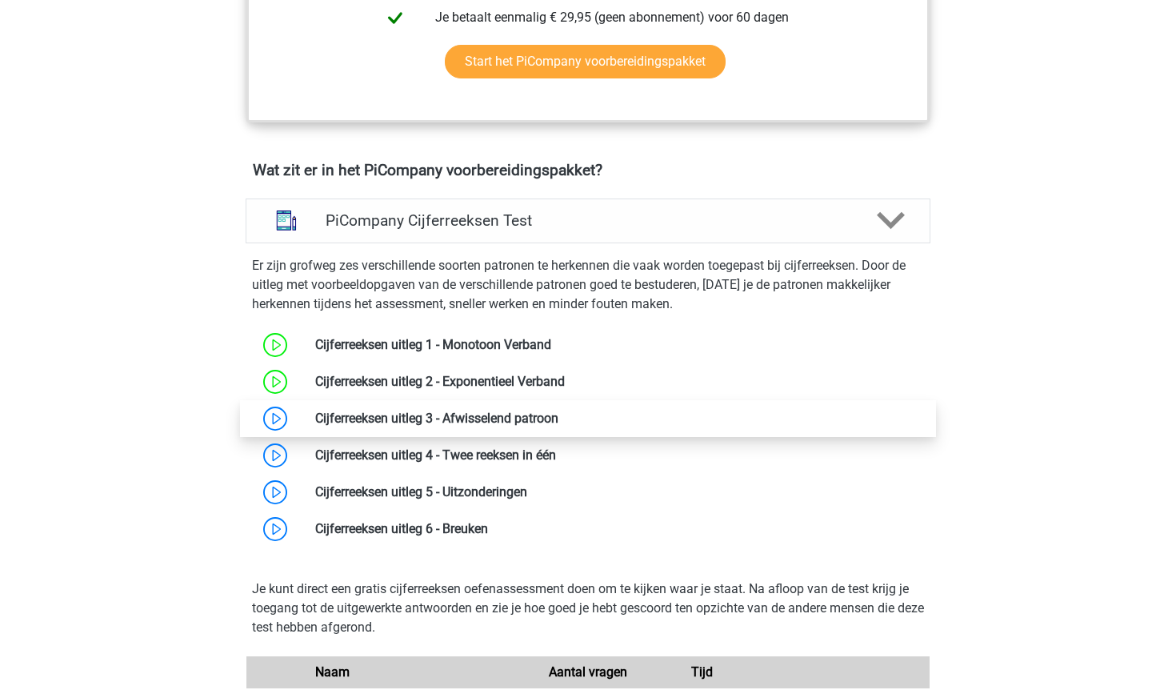
click at [559, 426] on link at bounding box center [559, 418] width 0 height 15
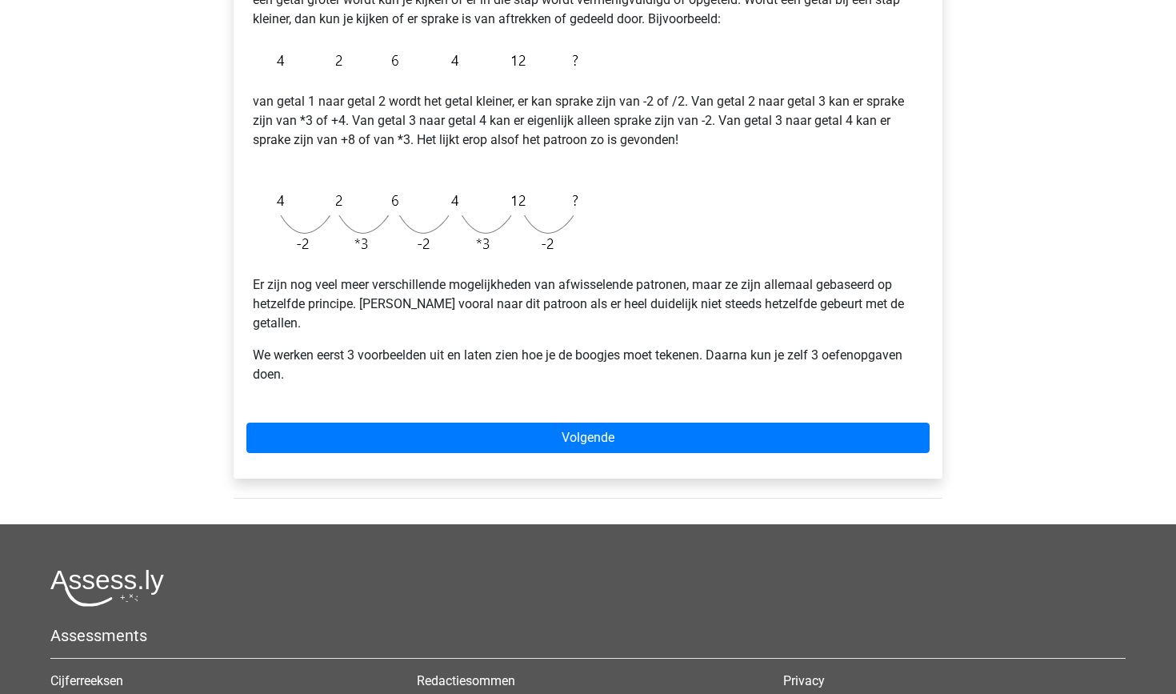
scroll to position [344, 0]
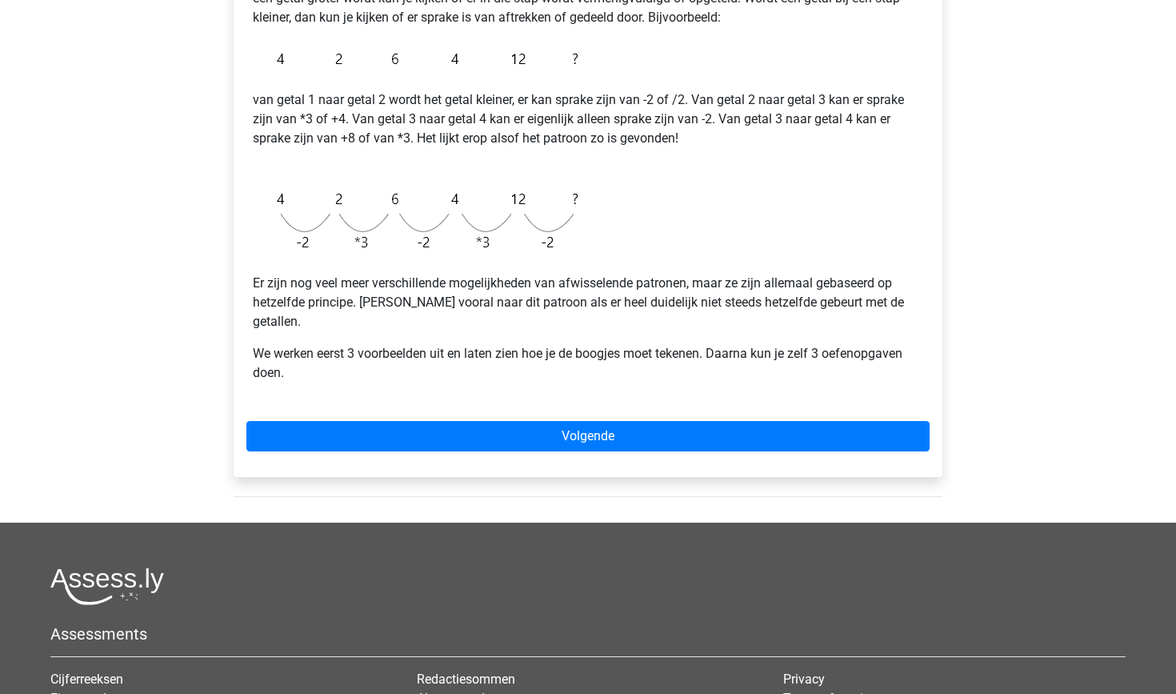
click at [522, 387] on div "Bij een afwisselend patroon, worden verschillende patronen afgewisseld. Bij dit…" at bounding box center [588, 204] width 709 height 546
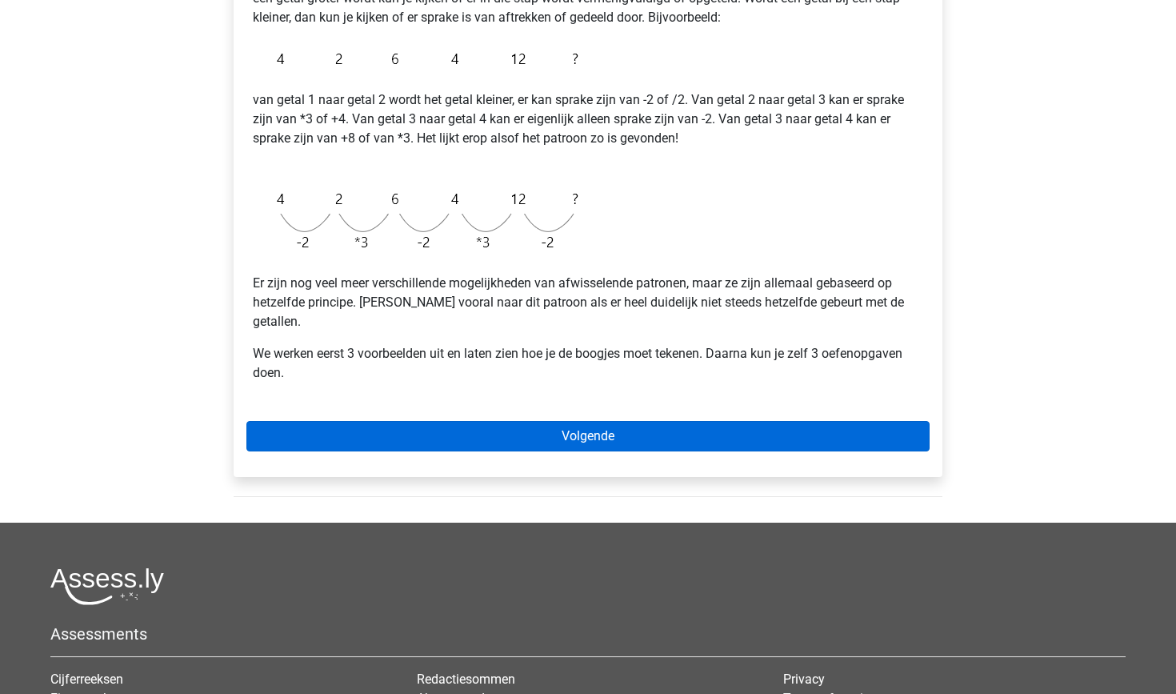
click at [499, 426] on link "Volgende" at bounding box center [587, 436] width 683 height 30
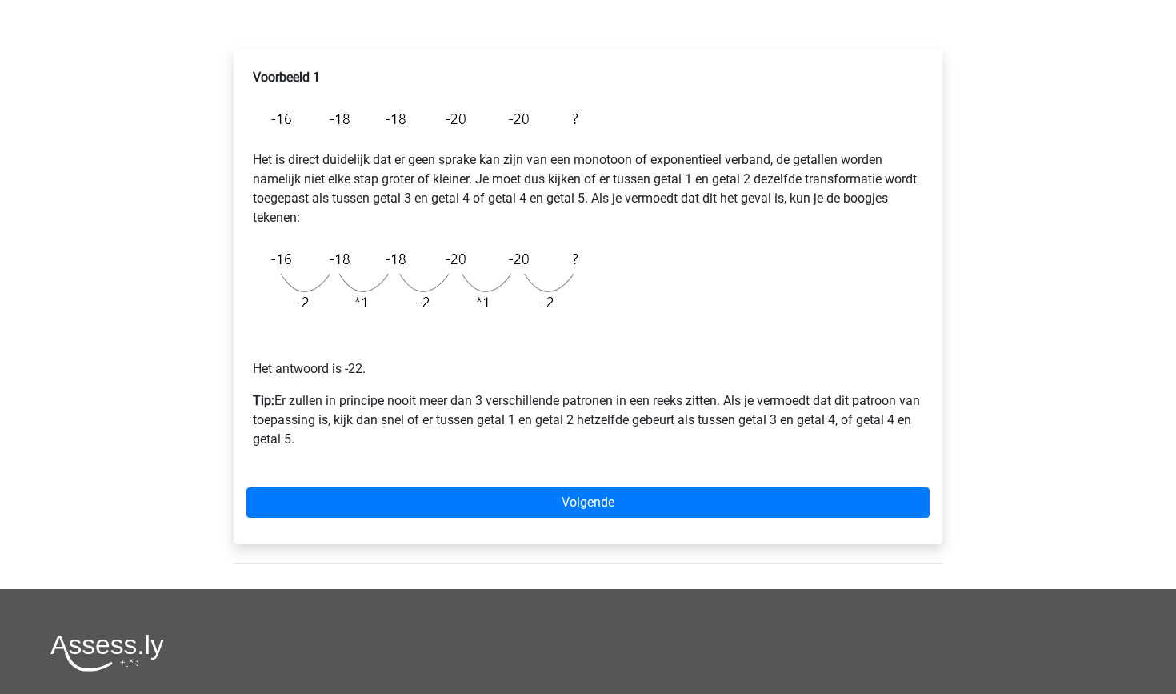
scroll to position [233, 0]
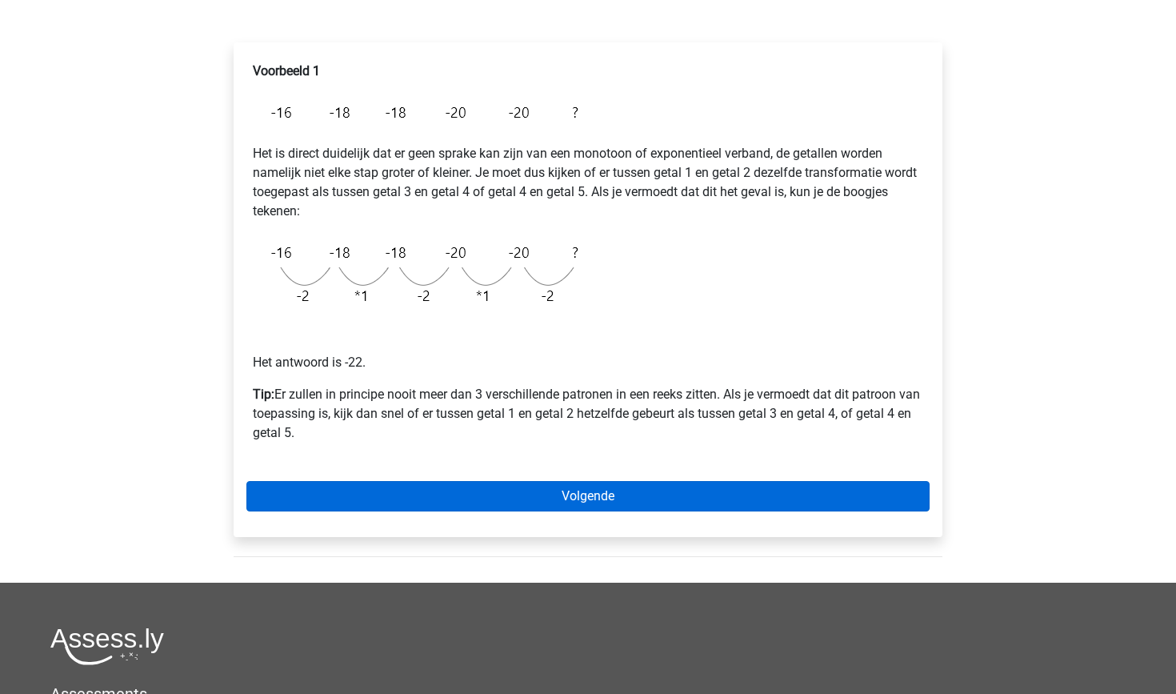
click at [495, 501] on link "Volgende" at bounding box center [587, 496] width 683 height 30
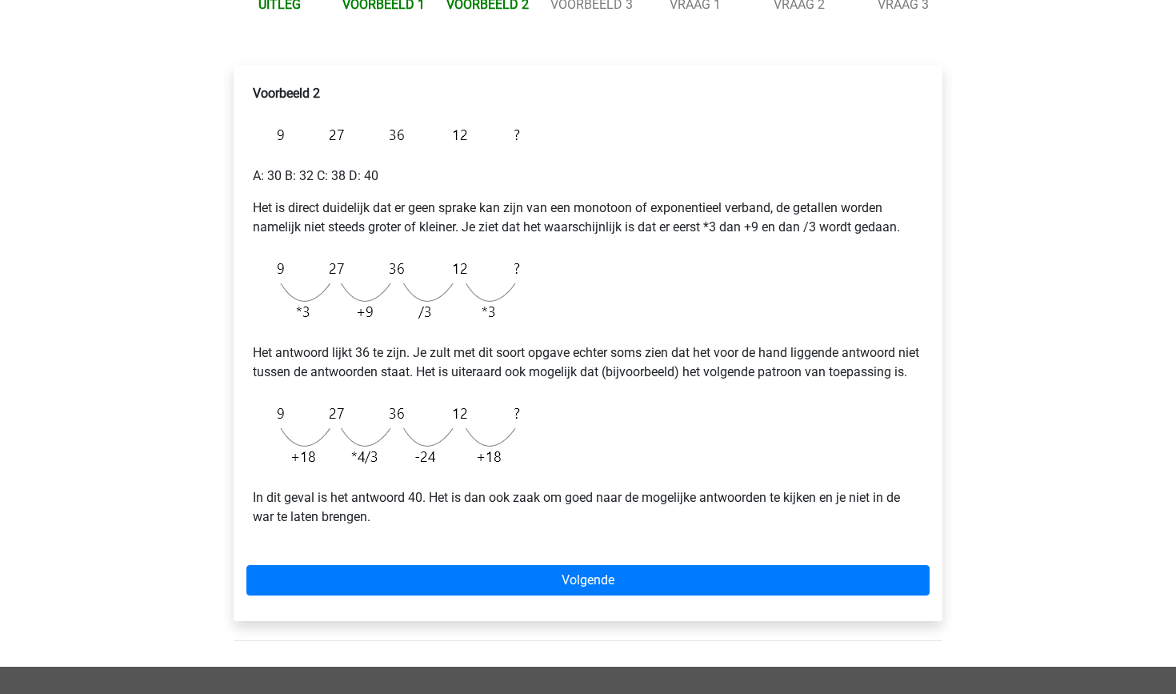
scroll to position [211, 0]
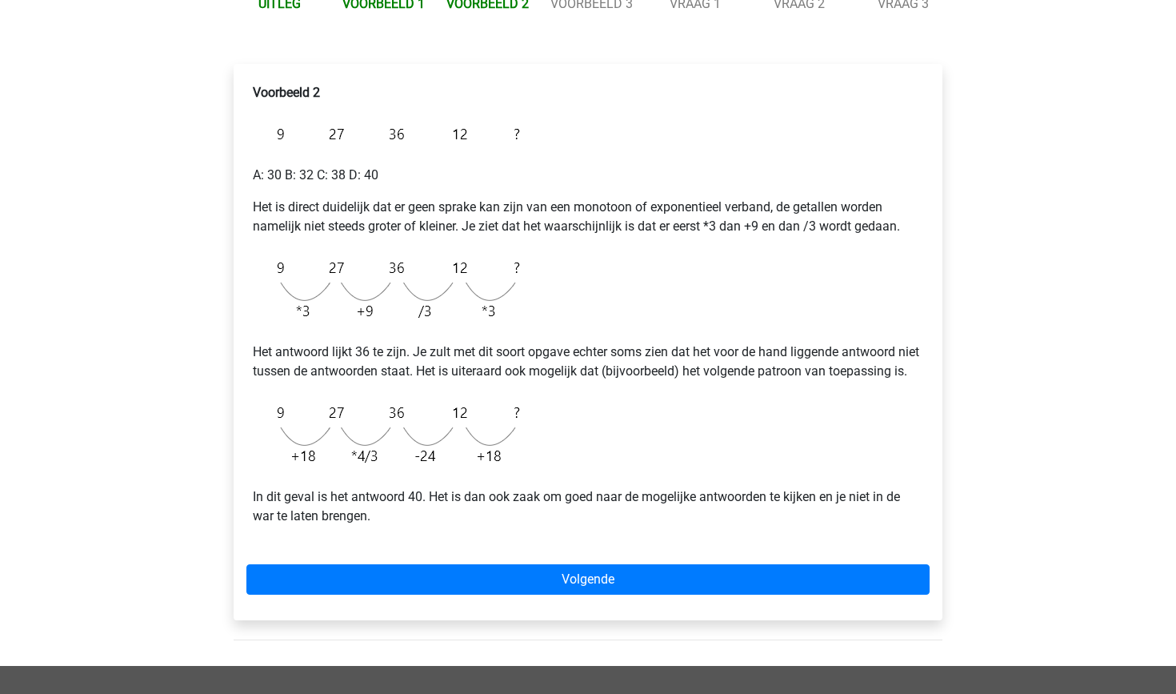
click at [486, 620] on div "Voorbeeld 2 A: 30 B: 32 C: 38 D: 40 Het is direct duidelijk dat er geen sprake …" at bounding box center [588, 342] width 709 height 556
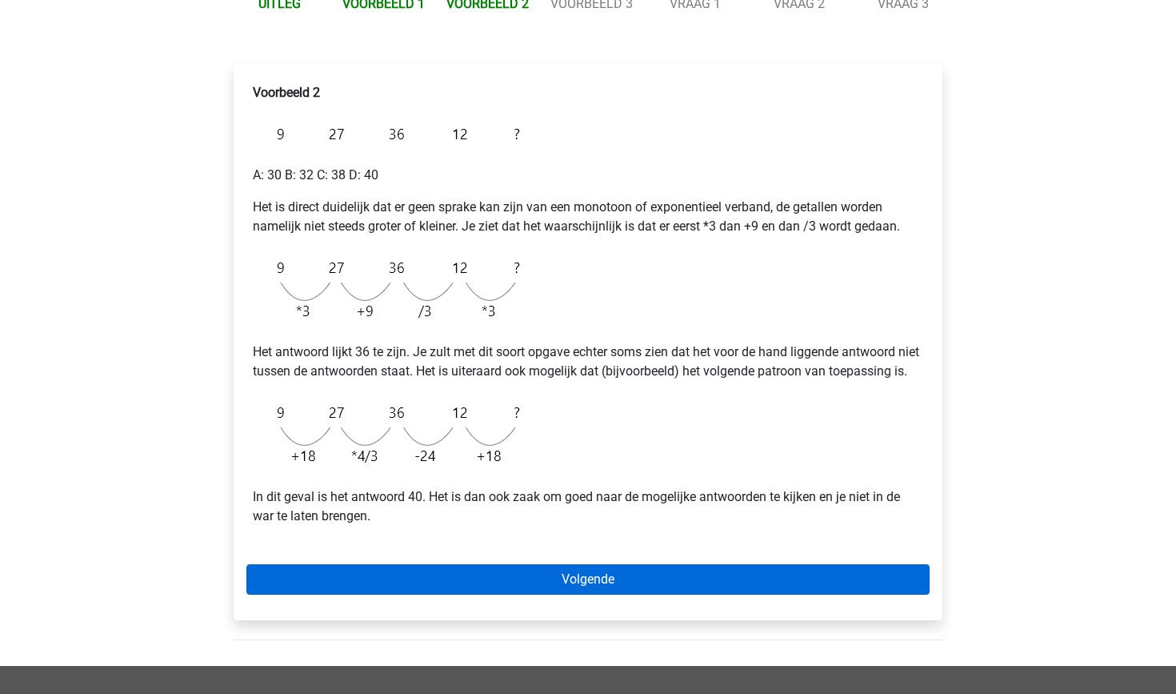
click at [486, 595] on link "Volgende" at bounding box center [587, 579] width 683 height 30
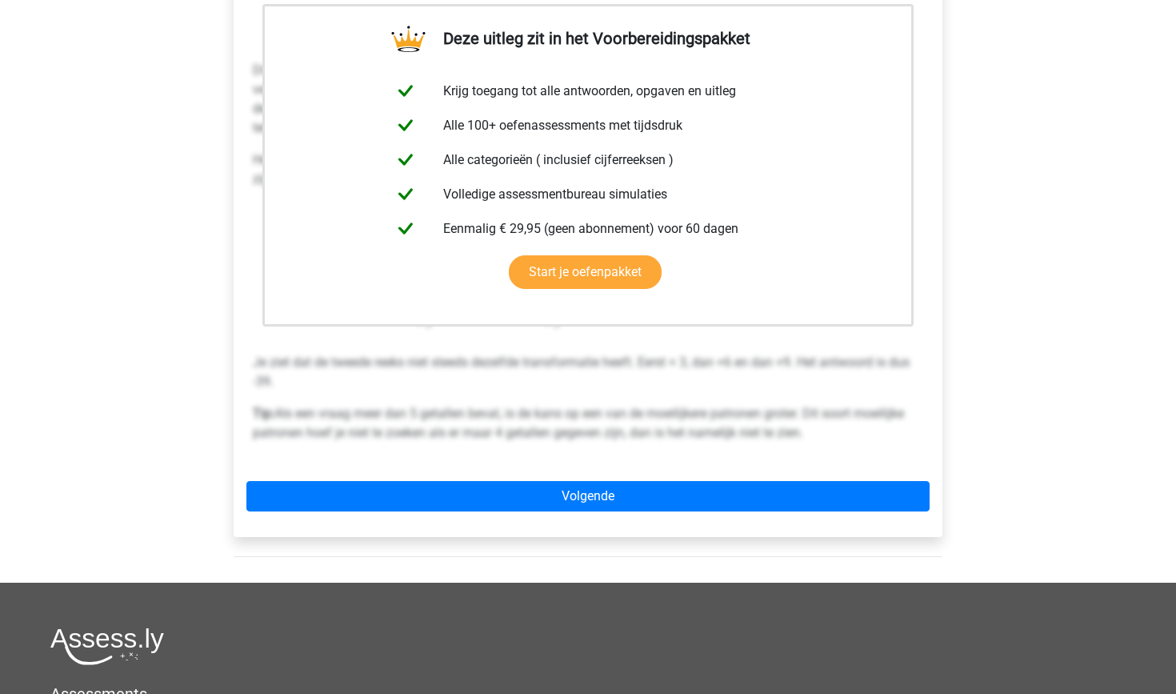
scroll to position [339, 0]
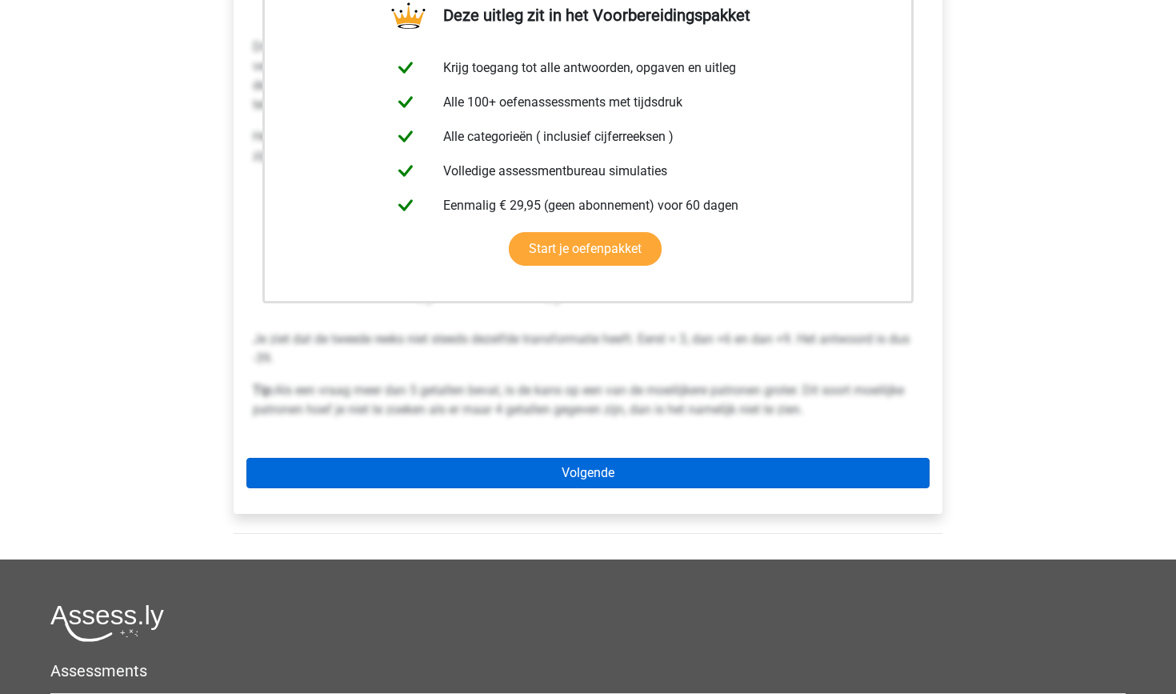
click at [558, 475] on link "Volgende" at bounding box center [587, 473] width 683 height 30
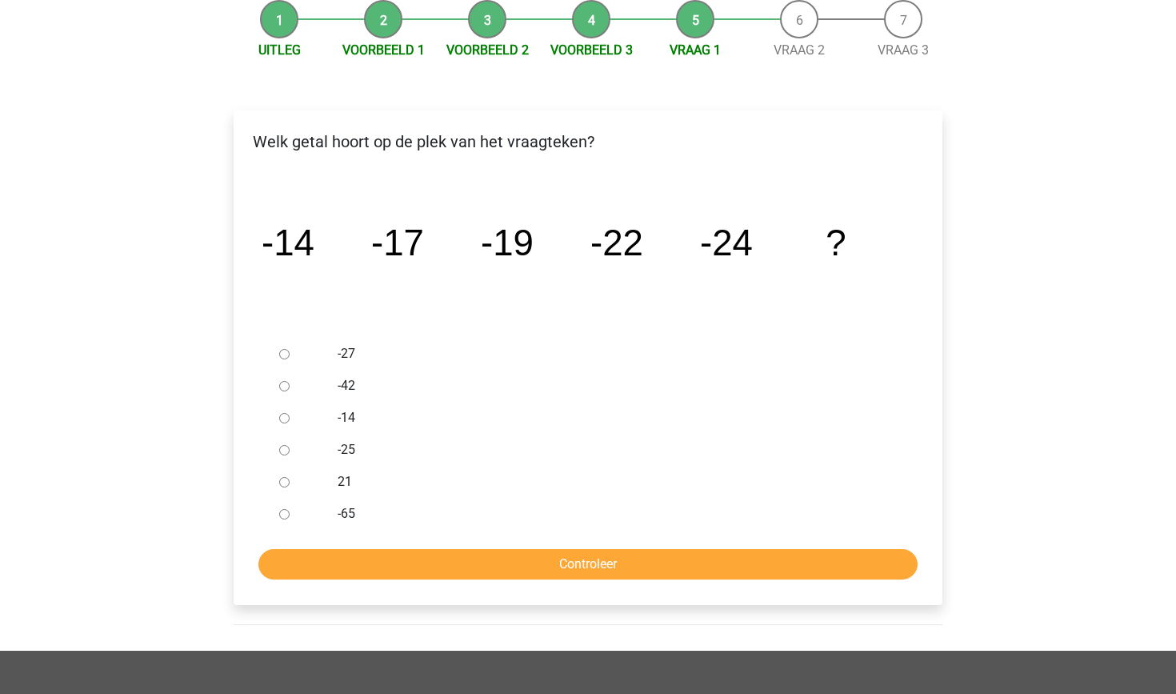
scroll to position [166, 0]
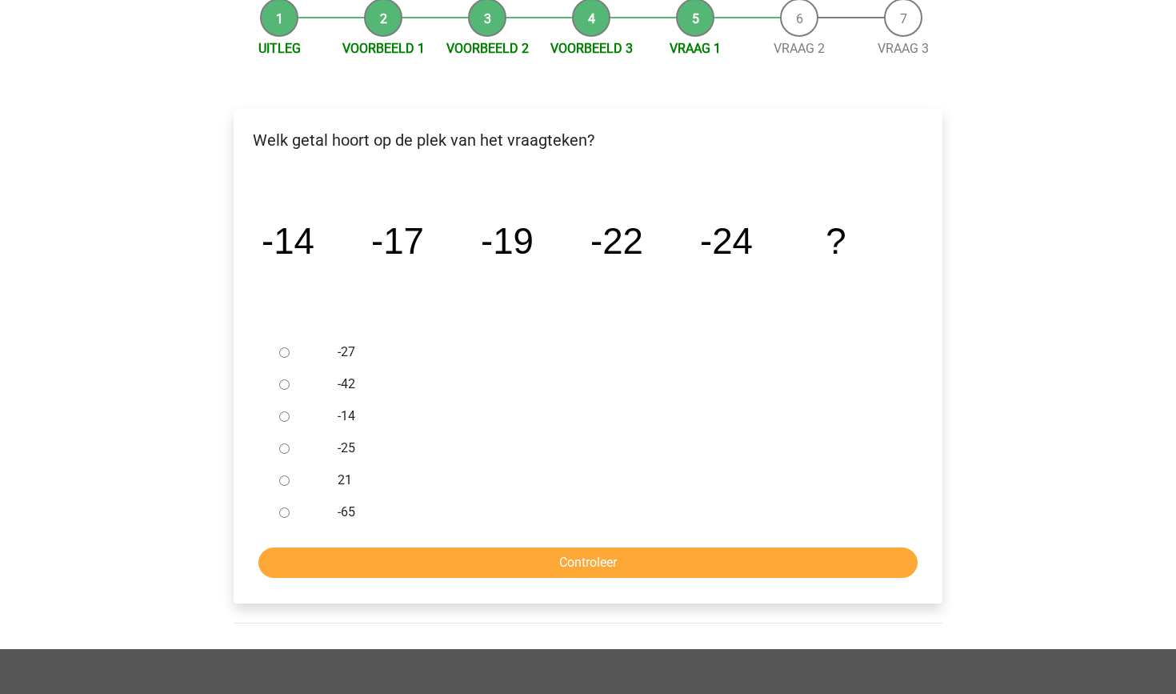
click at [339, 355] on label "-27" at bounding box center [615, 352] width 554 height 19
click at [290, 355] on input "-27" at bounding box center [284, 352] width 10 height 10
radio input "true"
click at [346, 550] on input "Controleer" at bounding box center [587, 562] width 659 height 30
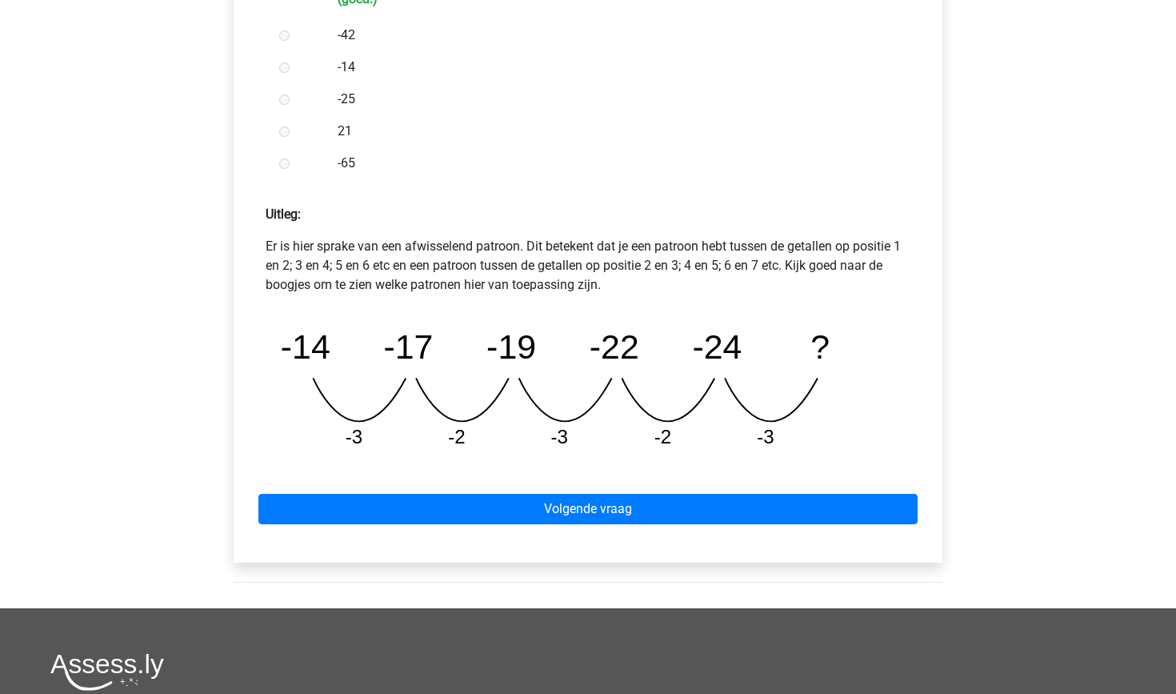
scroll to position [548, 0]
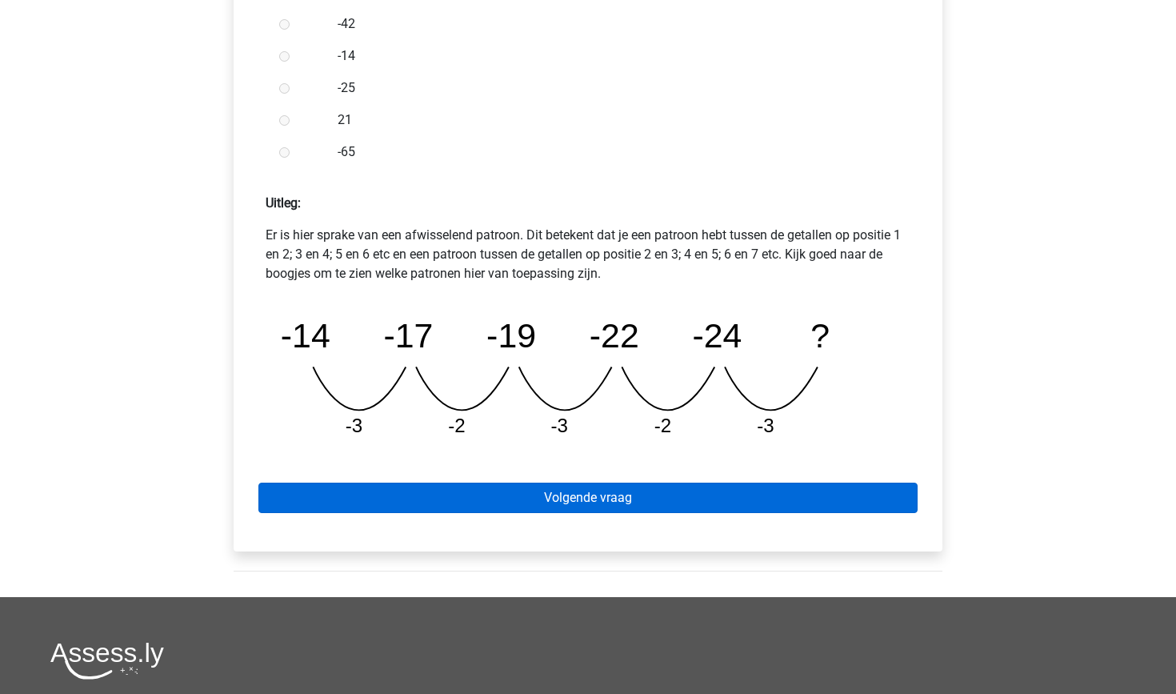
click at [462, 502] on link "Volgende vraag" at bounding box center [587, 498] width 659 height 30
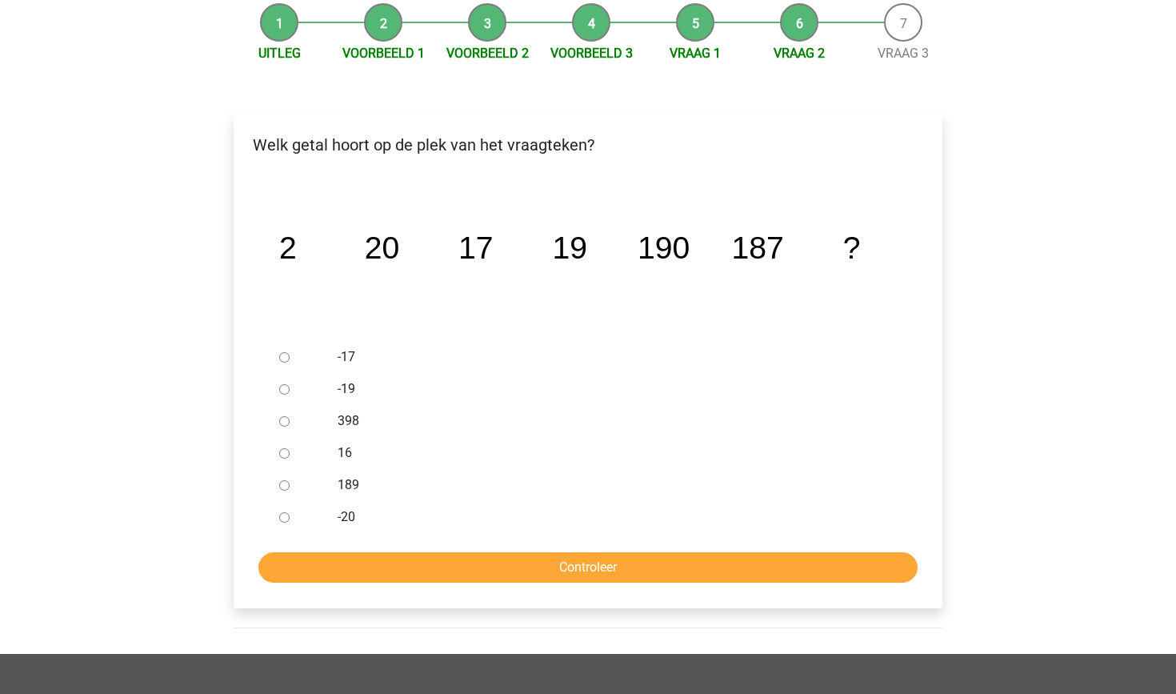
scroll to position [164, 0]
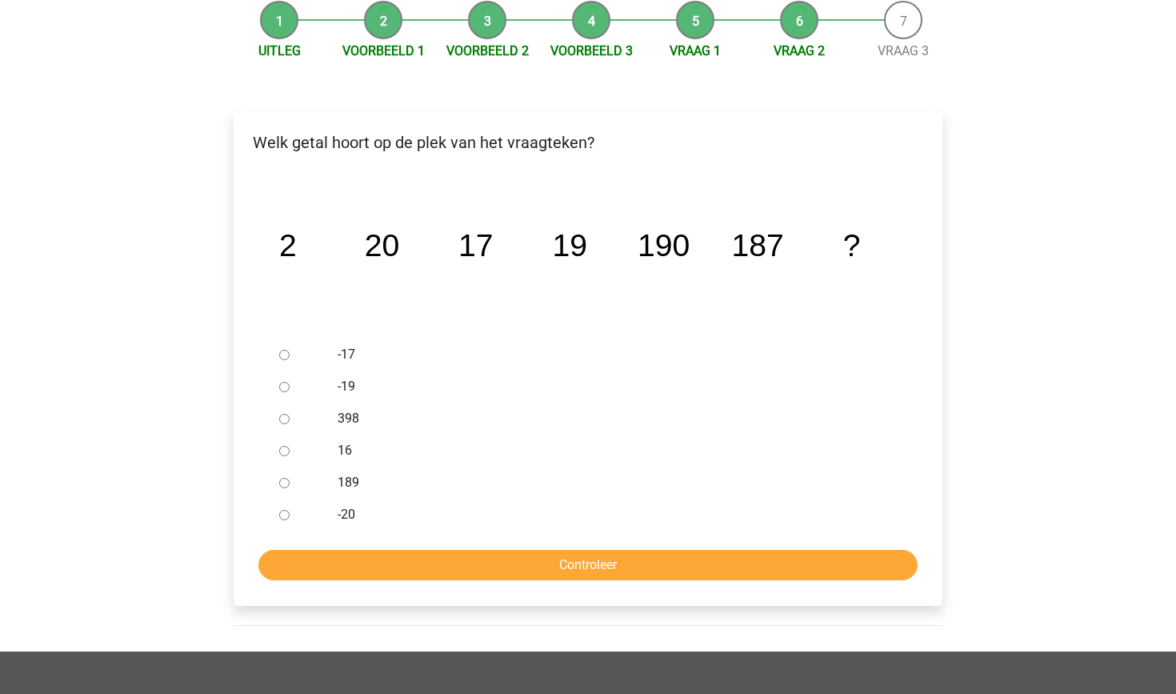
click at [343, 486] on label "189" at bounding box center [615, 482] width 554 height 19
click at [290, 486] on input "189" at bounding box center [284, 483] width 10 height 10
radio input "true"
click at [379, 575] on input "Controleer" at bounding box center [587, 565] width 659 height 30
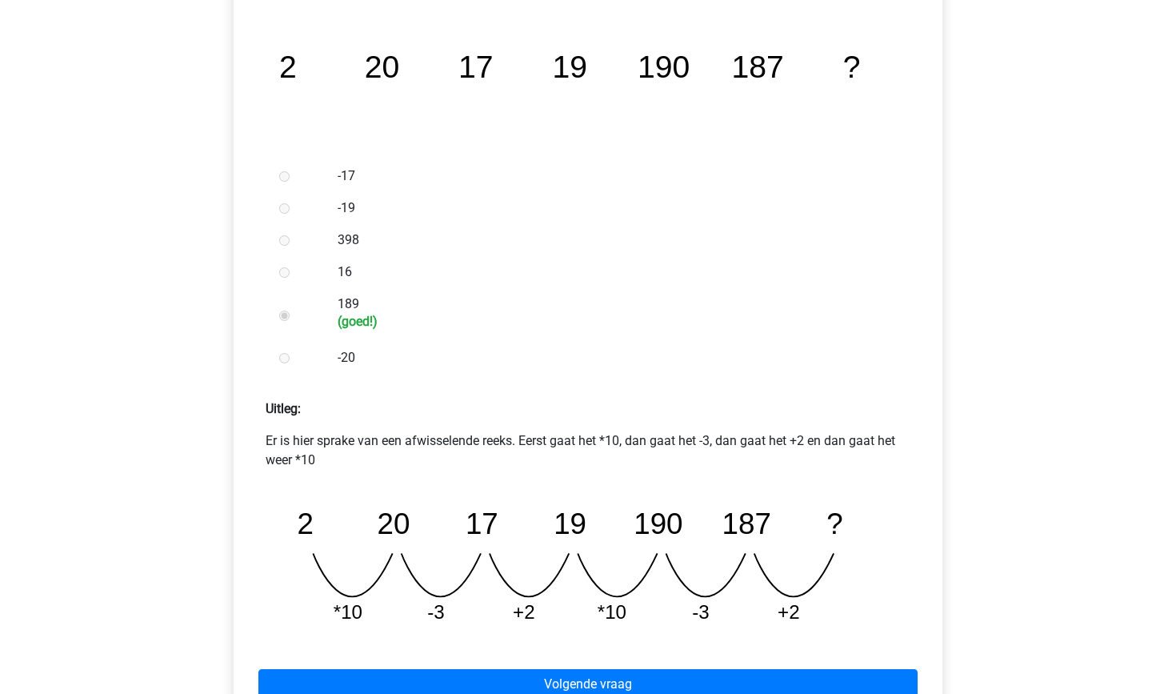
scroll to position [380, 0]
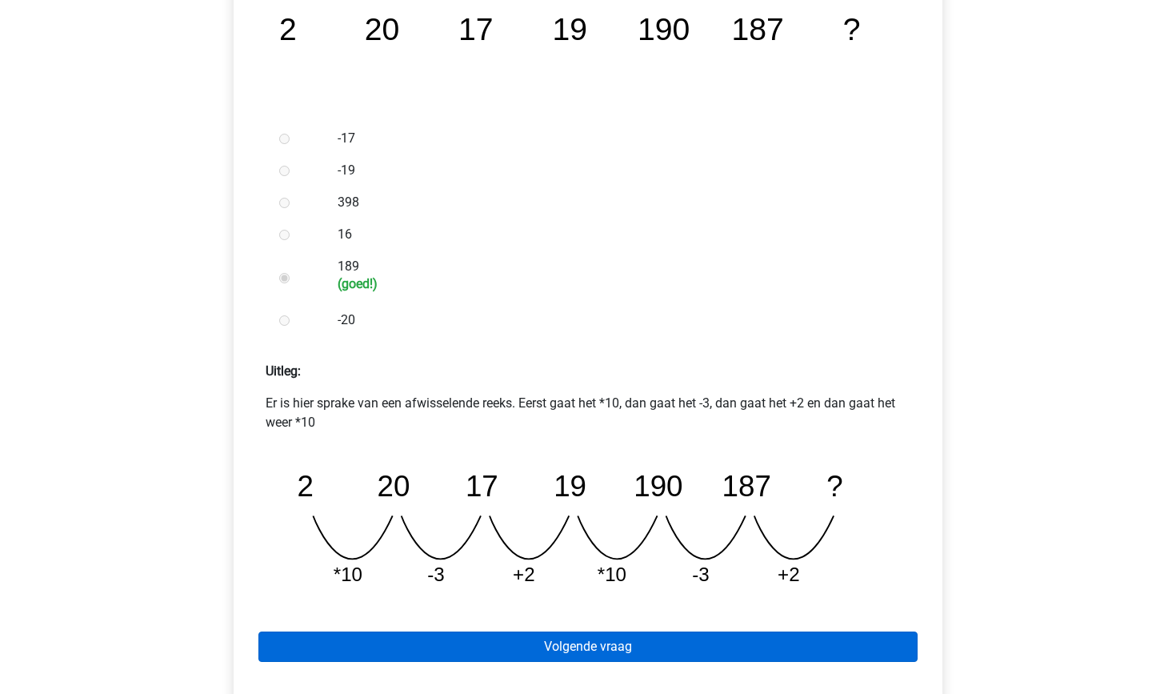
click at [428, 656] on link "Volgende vraag" at bounding box center [587, 646] width 659 height 30
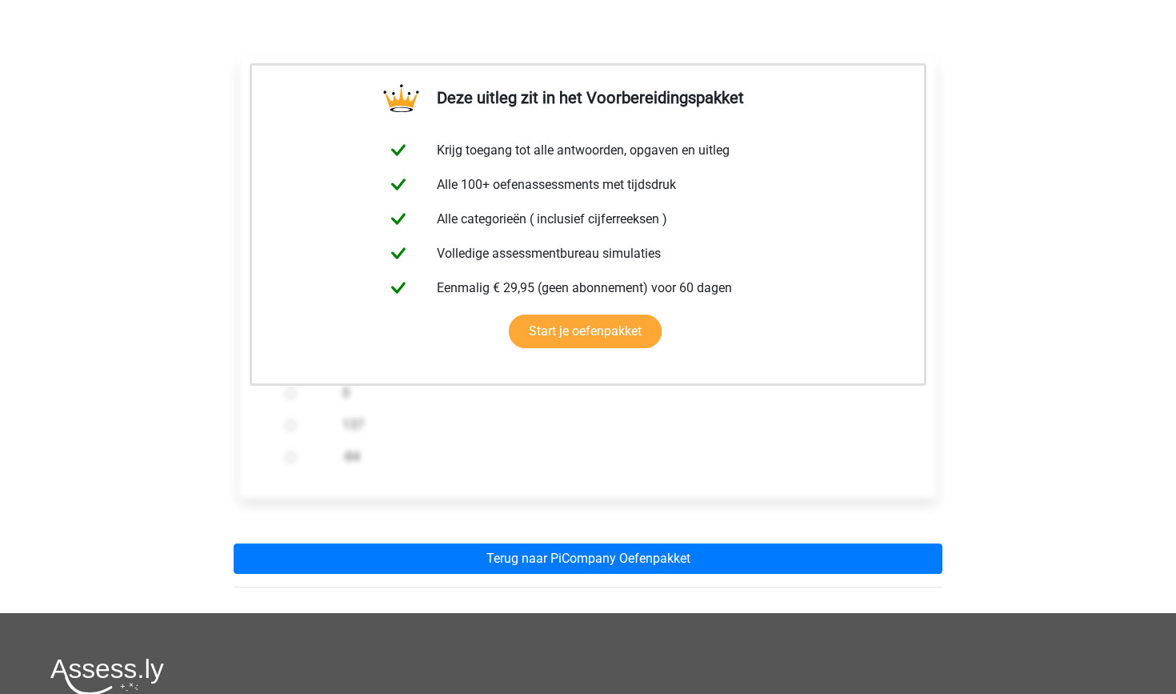
scroll to position [231, 0]
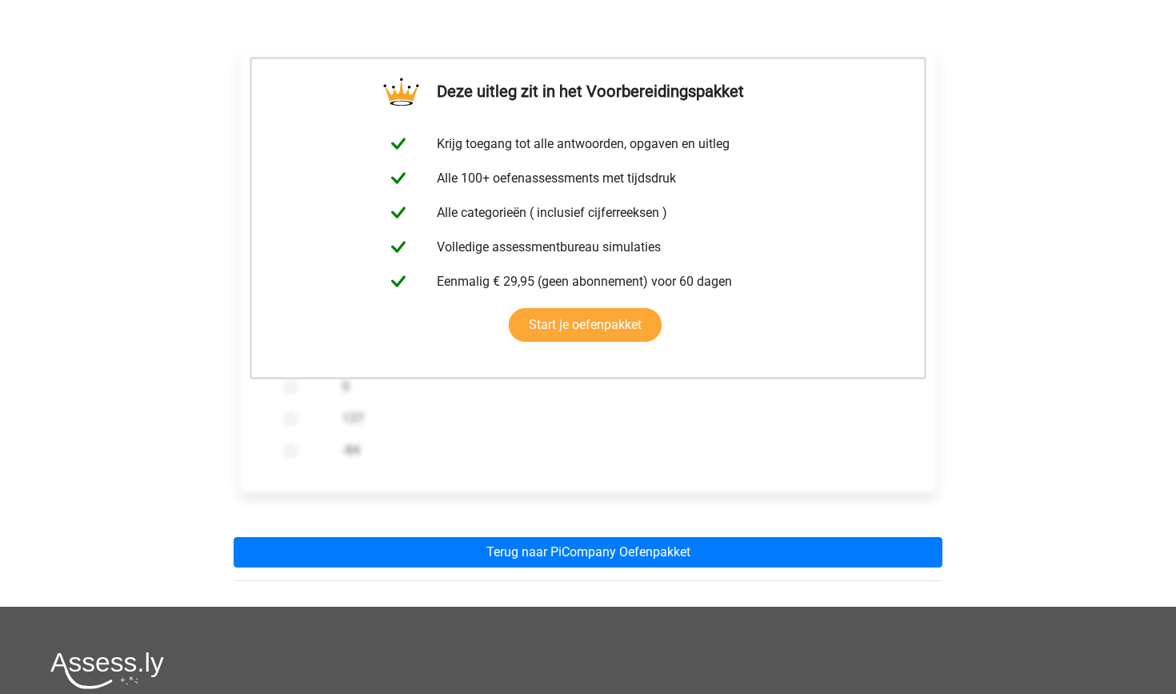
click at [540, 572] on div "Deze uitleg zit in het Voorbereidingspakket Krijg toegang tot alle antwoorden, …" at bounding box center [588, 309] width 735 height 595
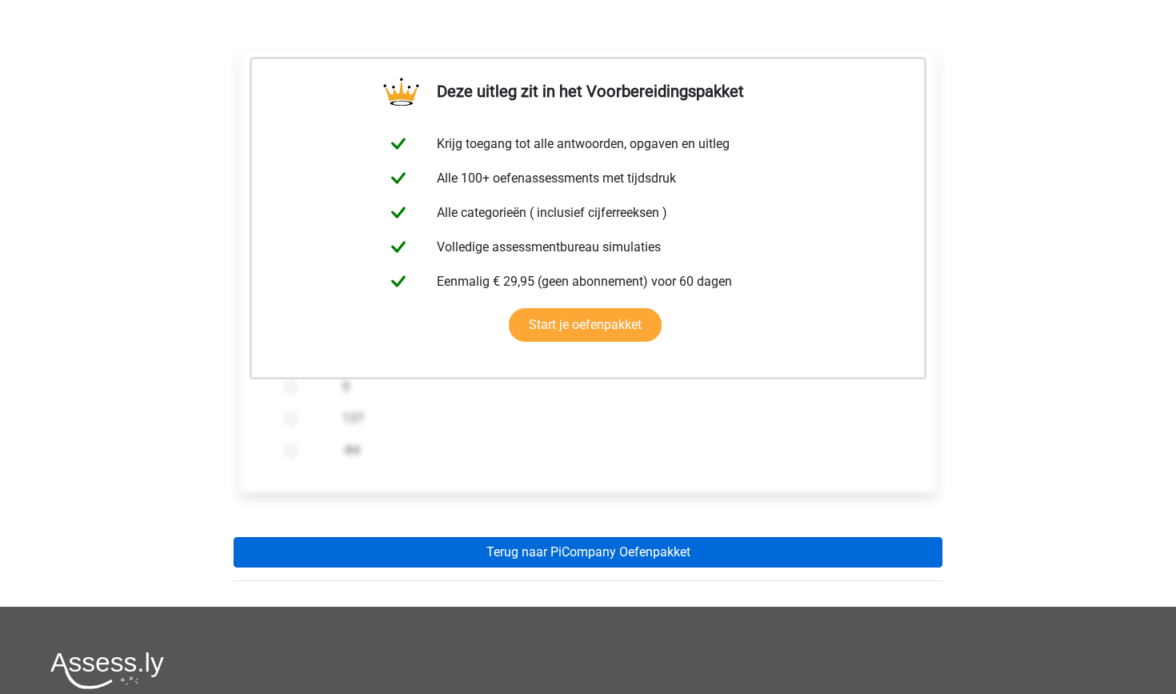
click at [551, 558] on link "Terug naar PiCompany Oefenpakket" at bounding box center [588, 552] width 709 height 30
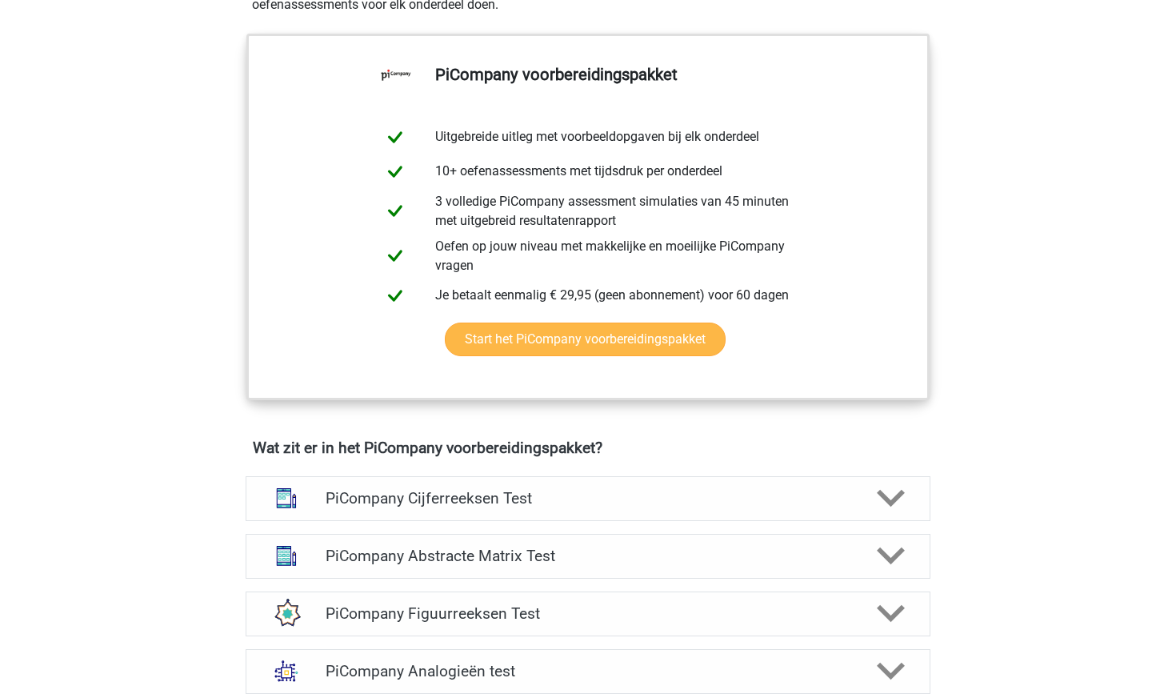
scroll to position [633, 0]
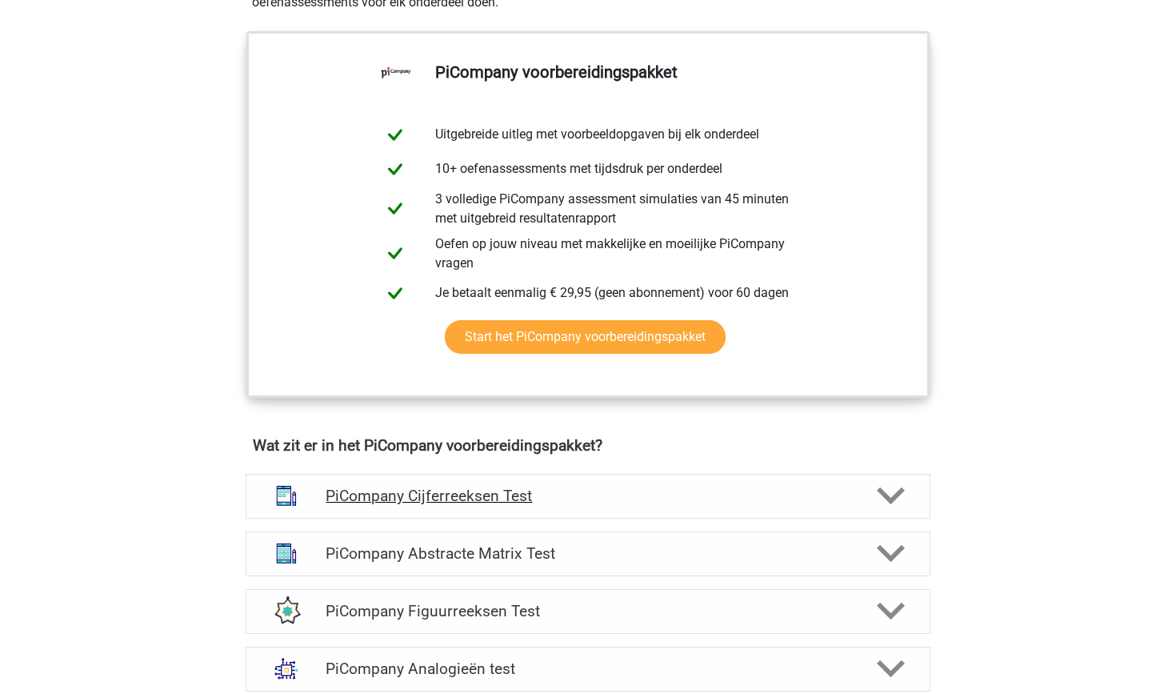
click at [563, 505] on h4 "PiCompany Cijferreeksen Test" at bounding box center [588, 496] width 524 height 18
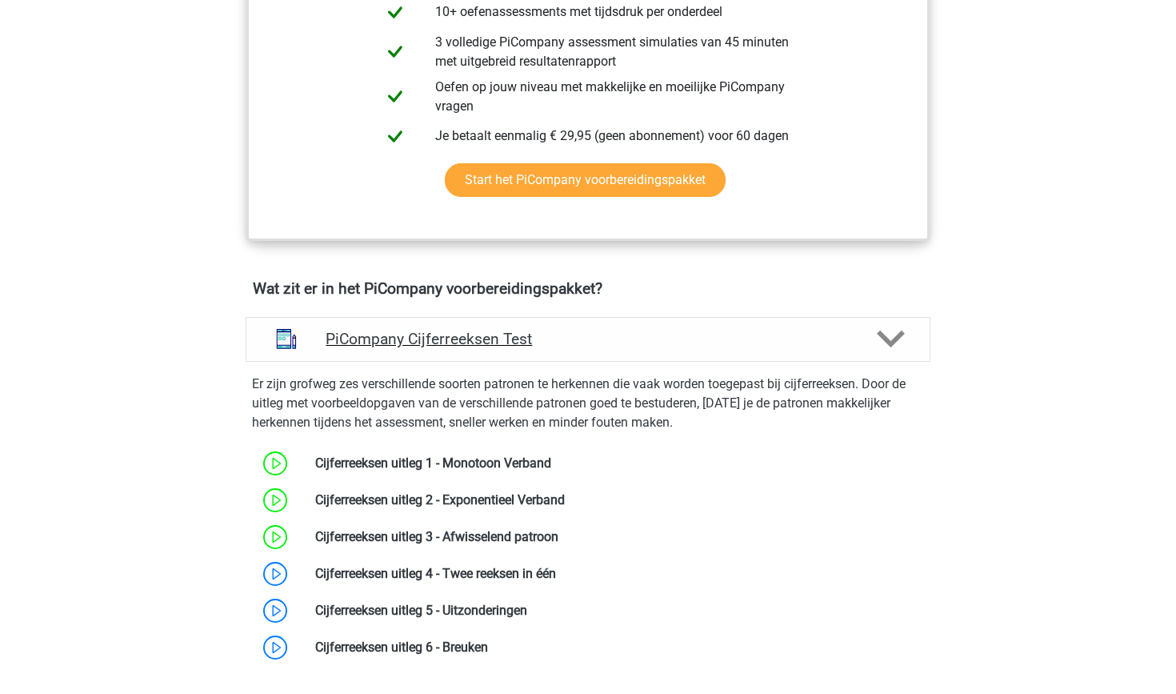
scroll to position [791, 0]
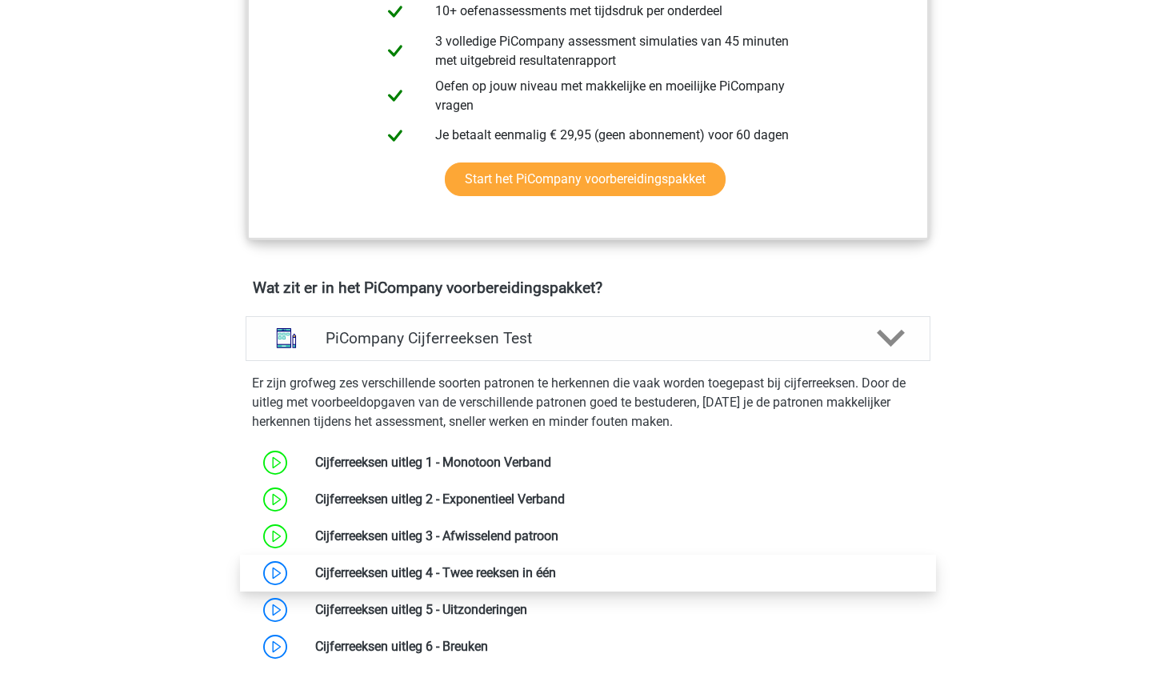
click at [556, 580] on link at bounding box center [556, 572] width 0 height 15
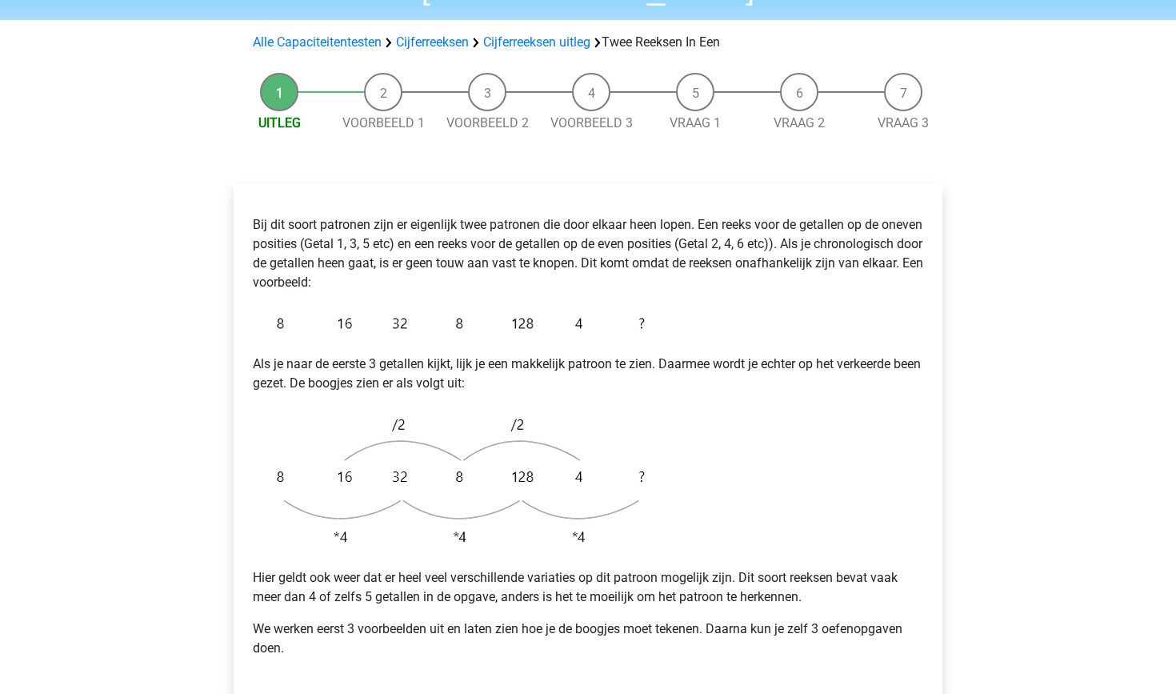
scroll to position [149, 0]
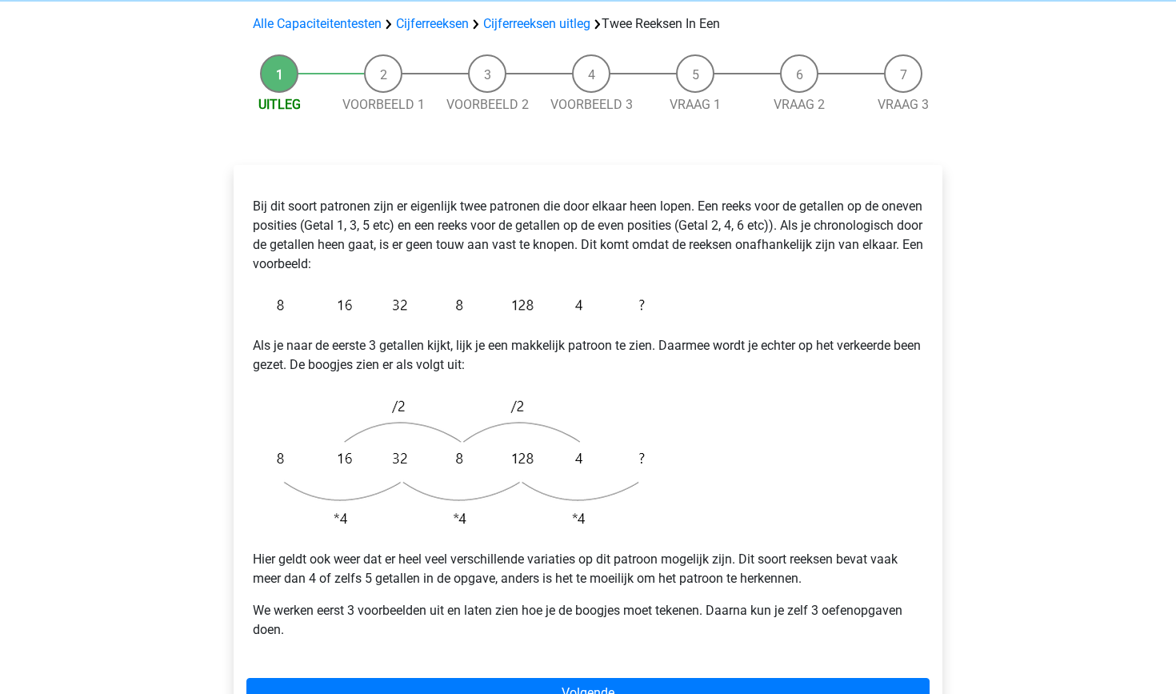
click at [494, 631] on div "Bij dit soort patronen zijn er eigenlijk twee patronen die door elkaar heen lop…" at bounding box center [588, 449] width 709 height 569
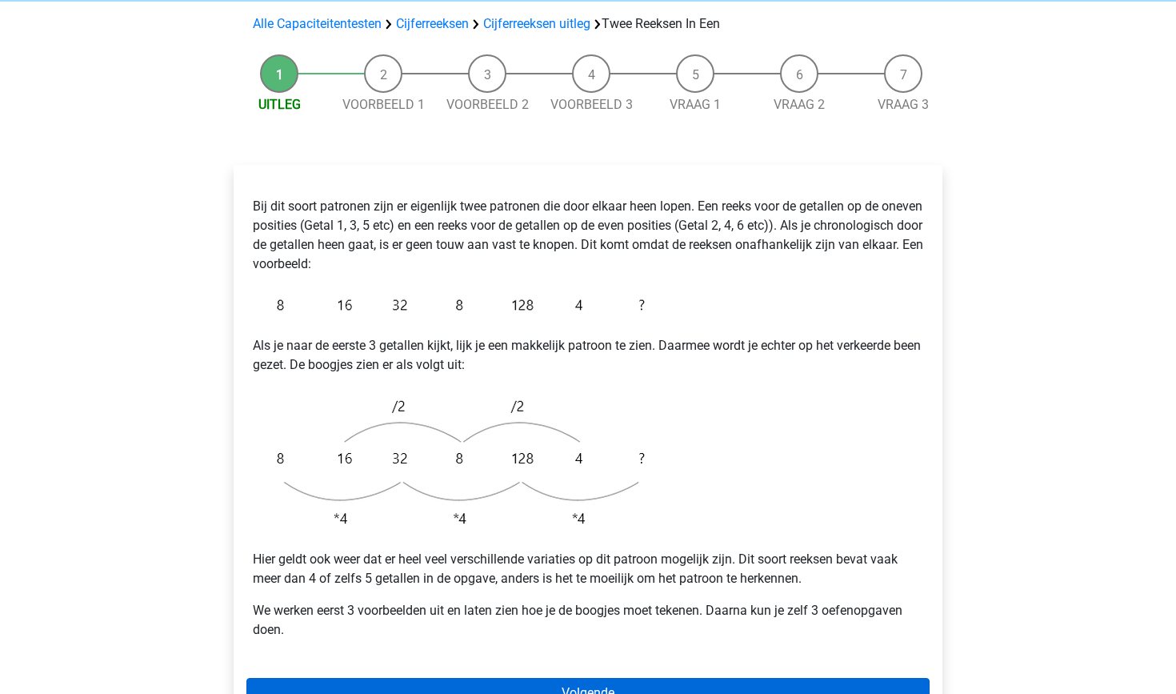
click at [494, 678] on link "Volgende" at bounding box center [587, 693] width 683 height 30
